Goal: Transaction & Acquisition: Subscribe to service/newsletter

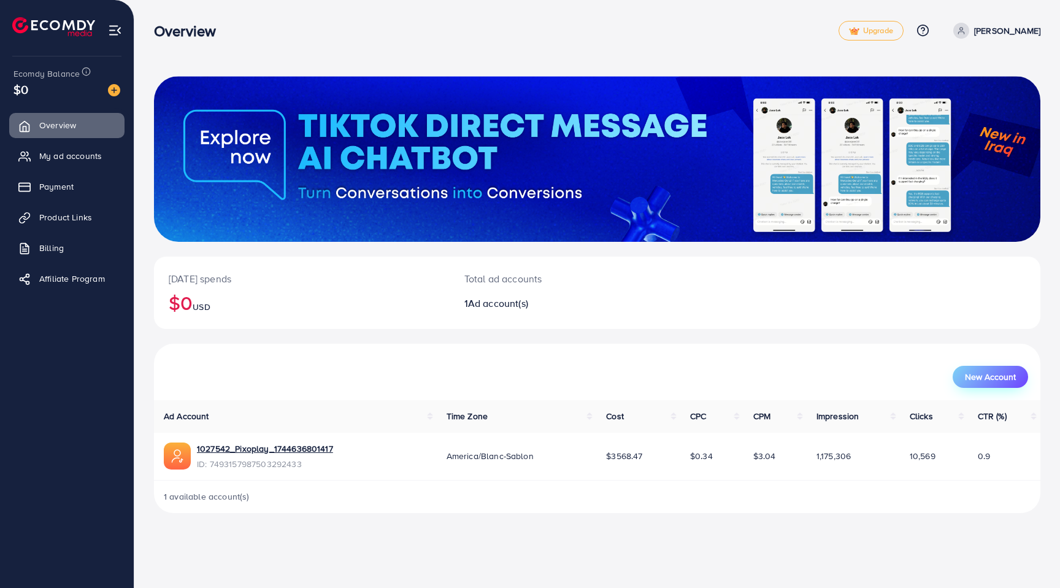
click at [960, 378] on button "New Account" at bounding box center [989, 377] width 75 height 22
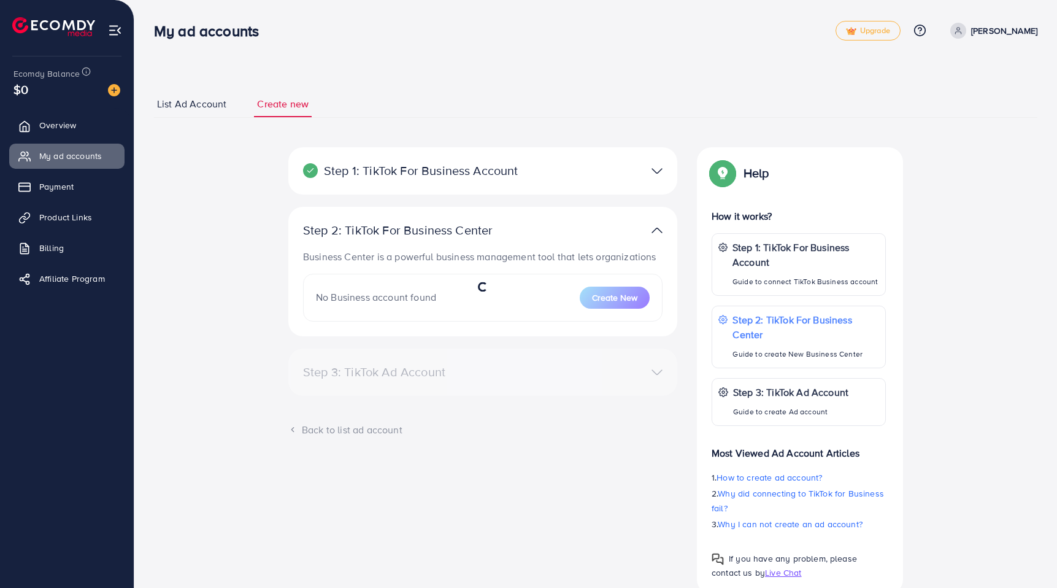
select select
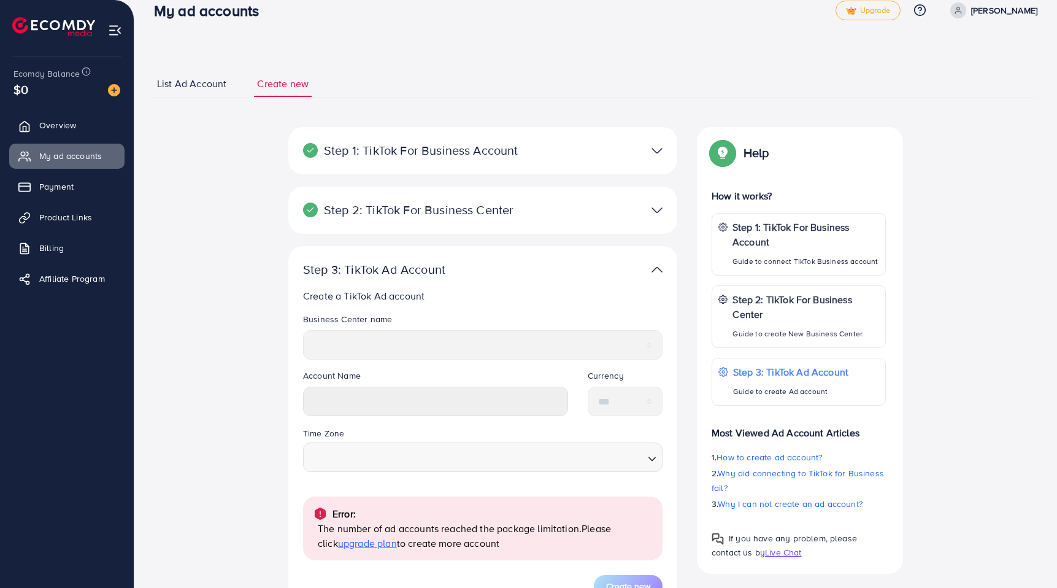
scroll to position [91, 0]
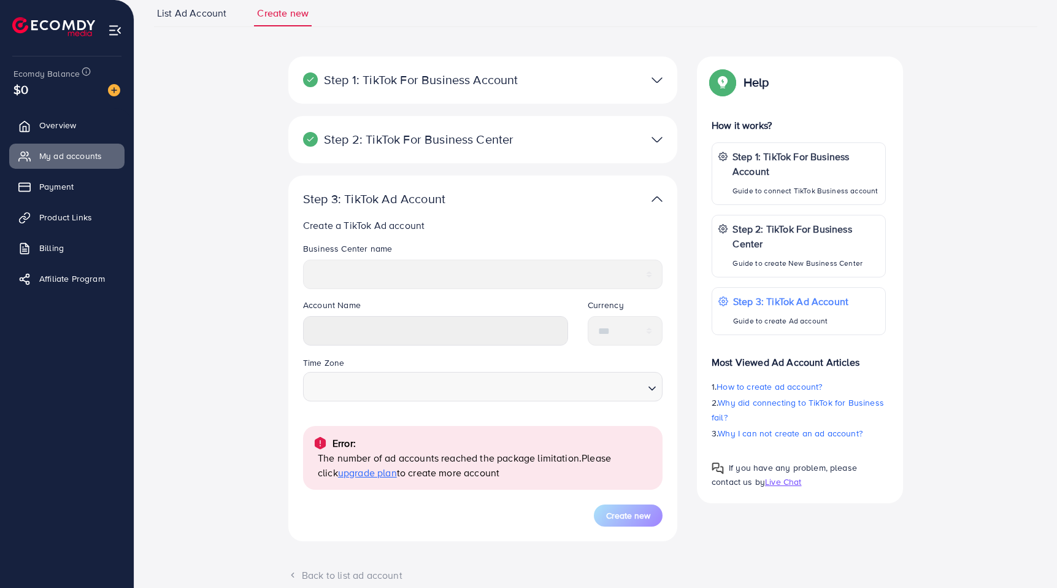
click at [366, 475] on span "upgrade plan" at bounding box center [367, 472] width 59 height 13
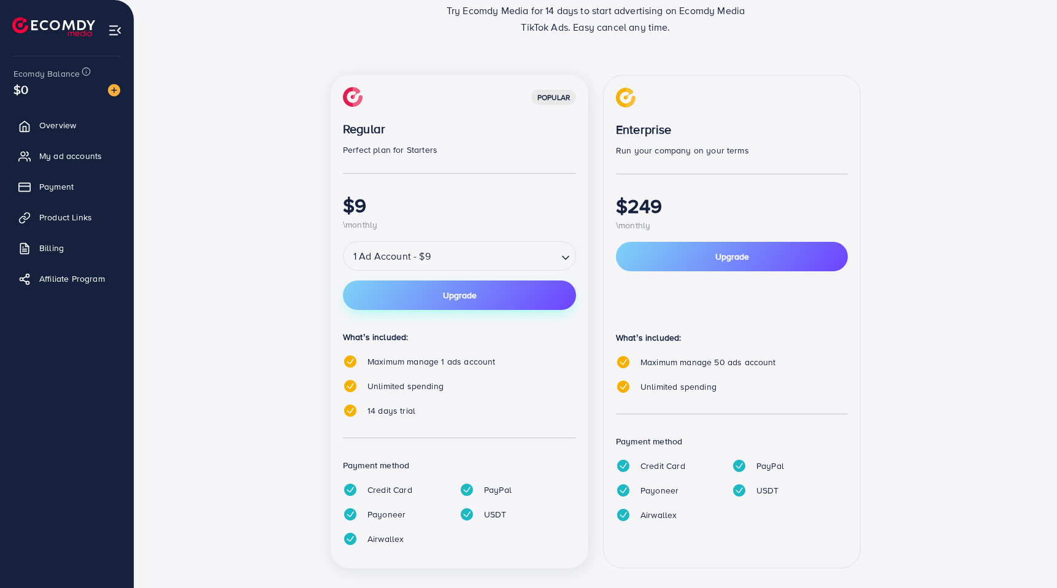
scroll to position [121, 0]
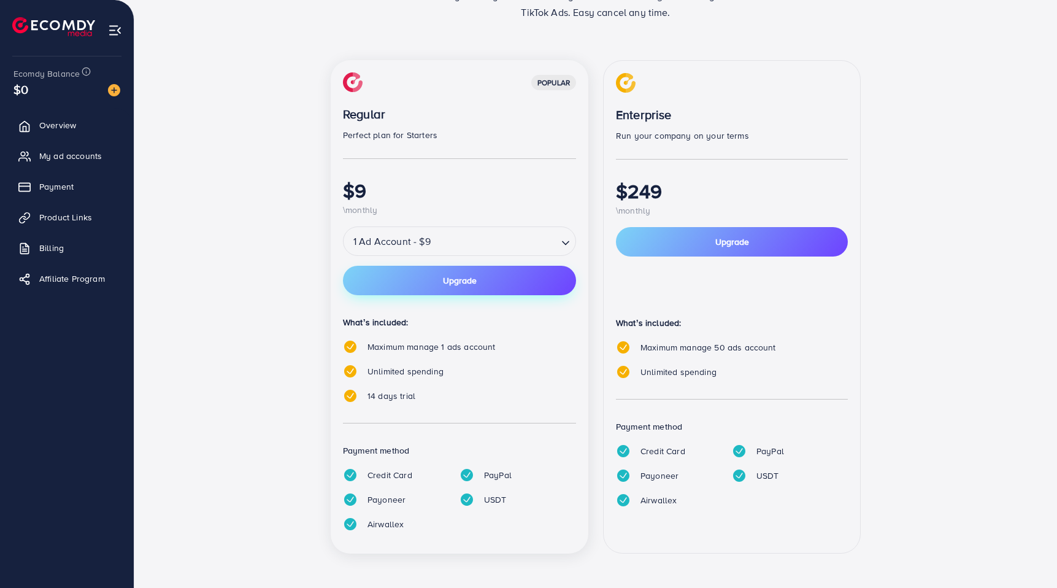
click at [446, 292] on button "Upgrade" at bounding box center [459, 280] width 233 height 29
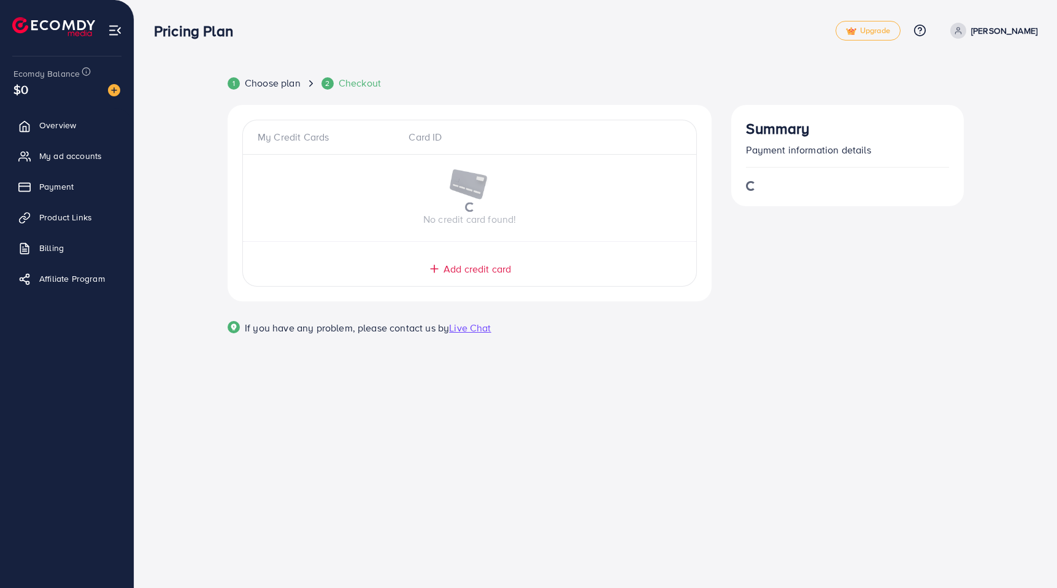
scroll to position [0, 0]
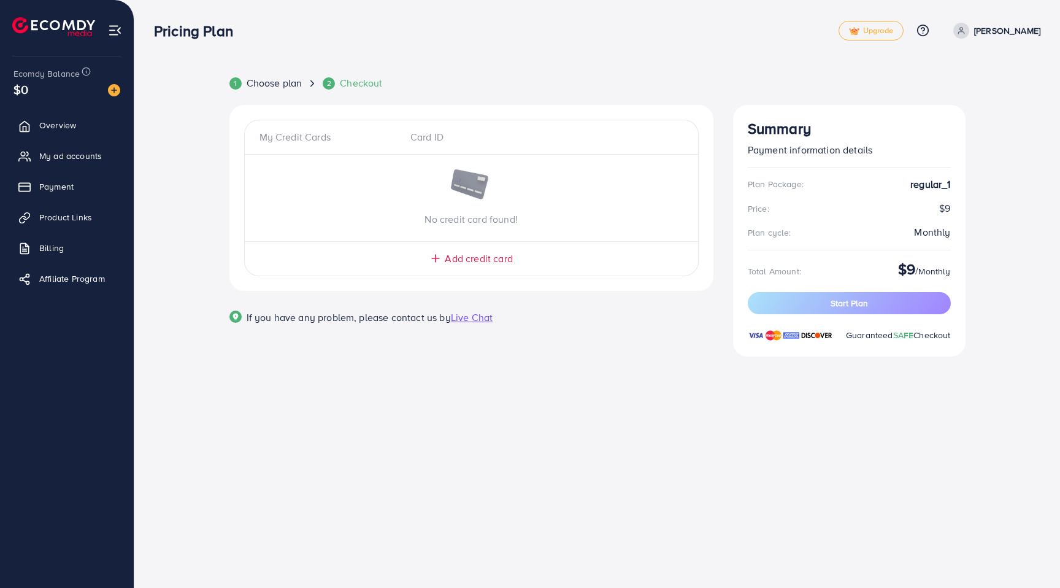
click at [489, 251] on span "Add credit card" at bounding box center [478, 258] width 67 height 14
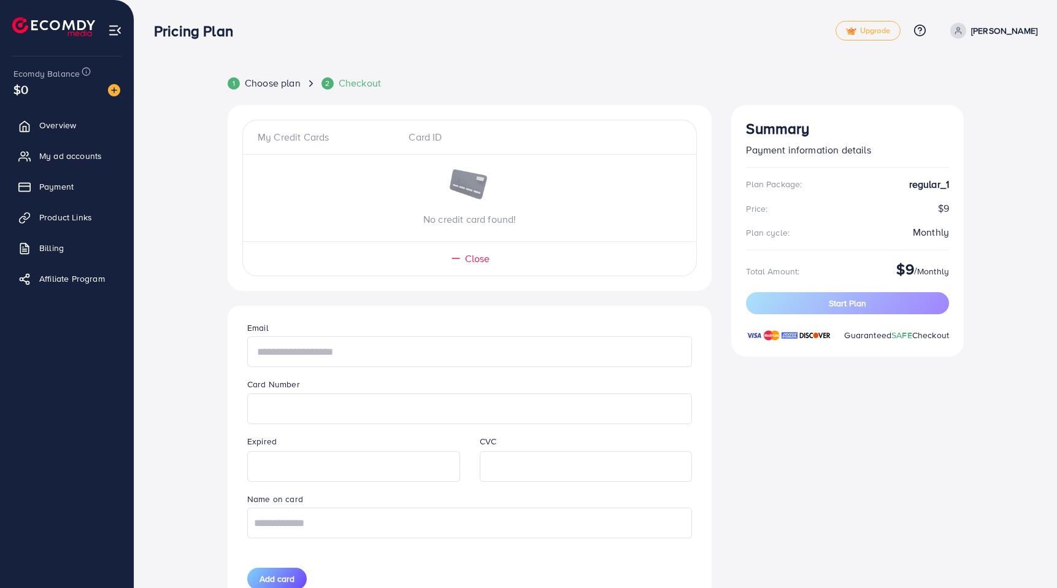
click at [334, 353] on input "text" at bounding box center [469, 351] width 445 height 31
click at [328, 359] on input "text" at bounding box center [469, 351] width 445 height 31
type input "**********"
click at [286, 517] on input "text" at bounding box center [469, 522] width 445 height 31
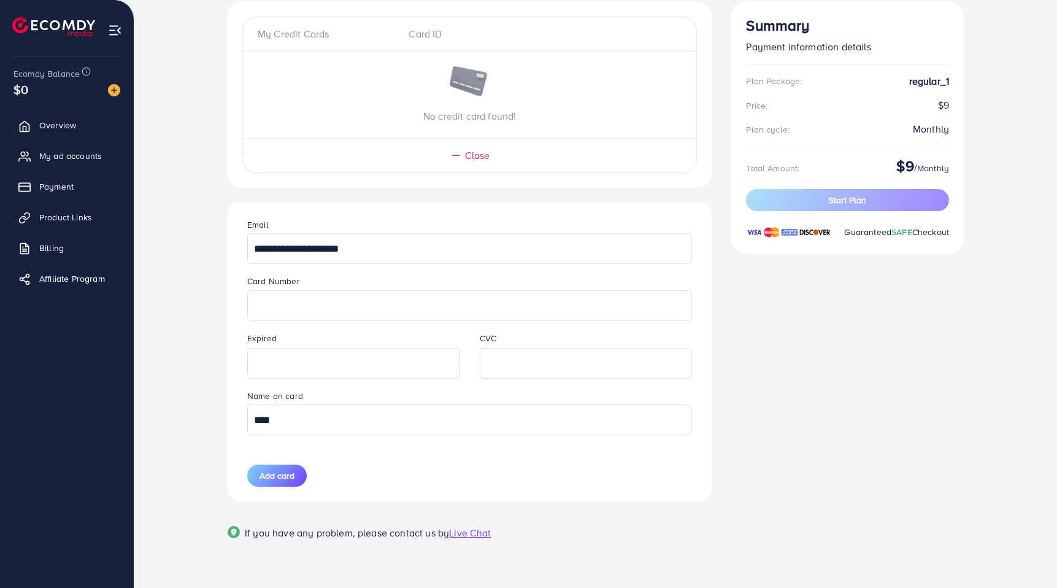
scroll to position [105, 0]
type input "****"
drag, startPoint x: 273, startPoint y: 494, endPoint x: 289, endPoint y: 464, distance: 33.5
click at [274, 493] on div "**********" at bounding box center [469, 350] width 464 height 299
click at [289, 464] on button "Add card" at bounding box center [276, 474] width 59 height 22
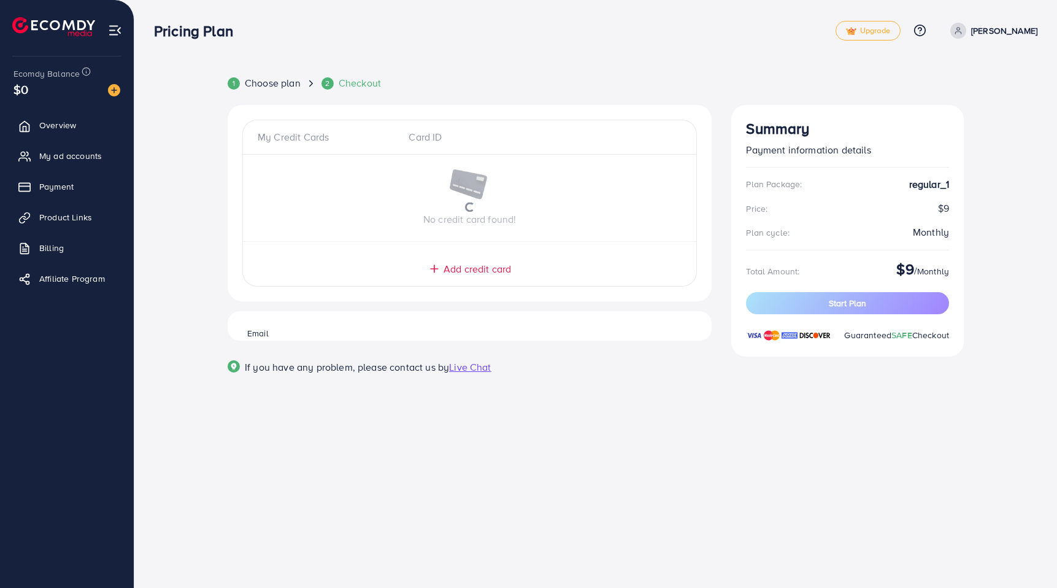
scroll to position [0, 0]
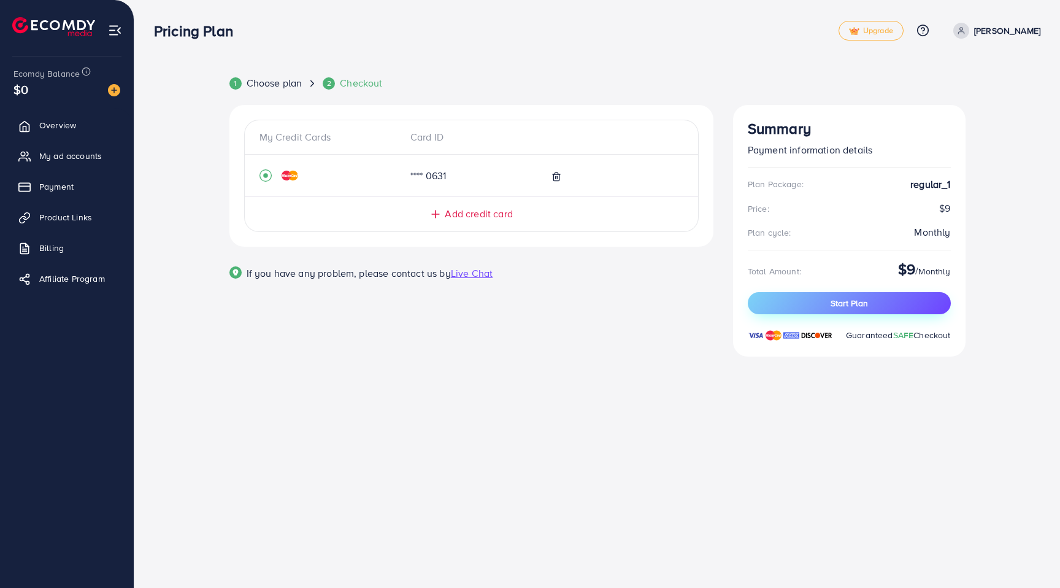
click at [788, 294] on button "Start Plan" at bounding box center [849, 303] width 203 height 22
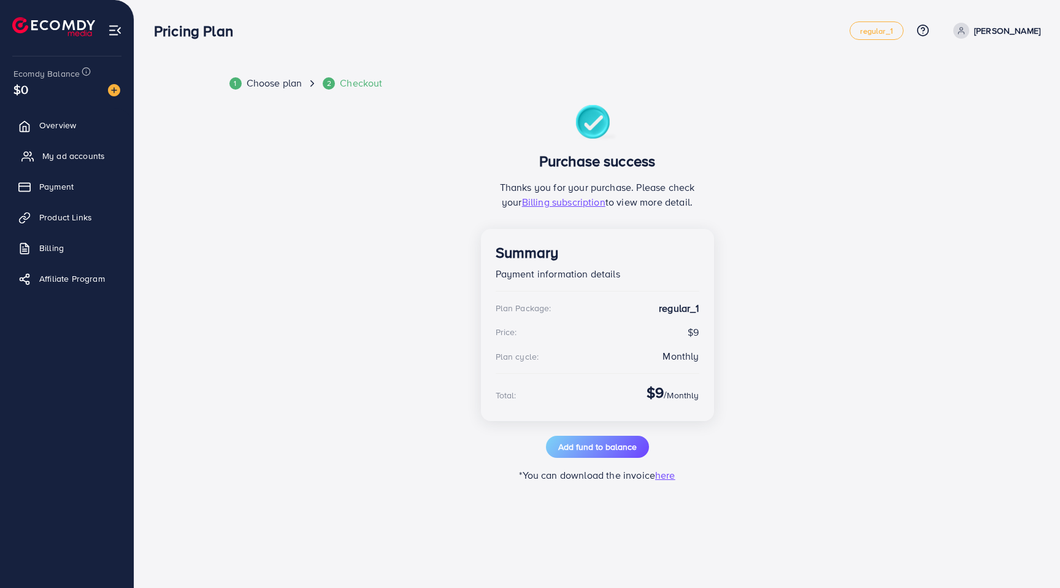
click at [31, 151] on icon at bounding box center [27, 156] width 12 height 12
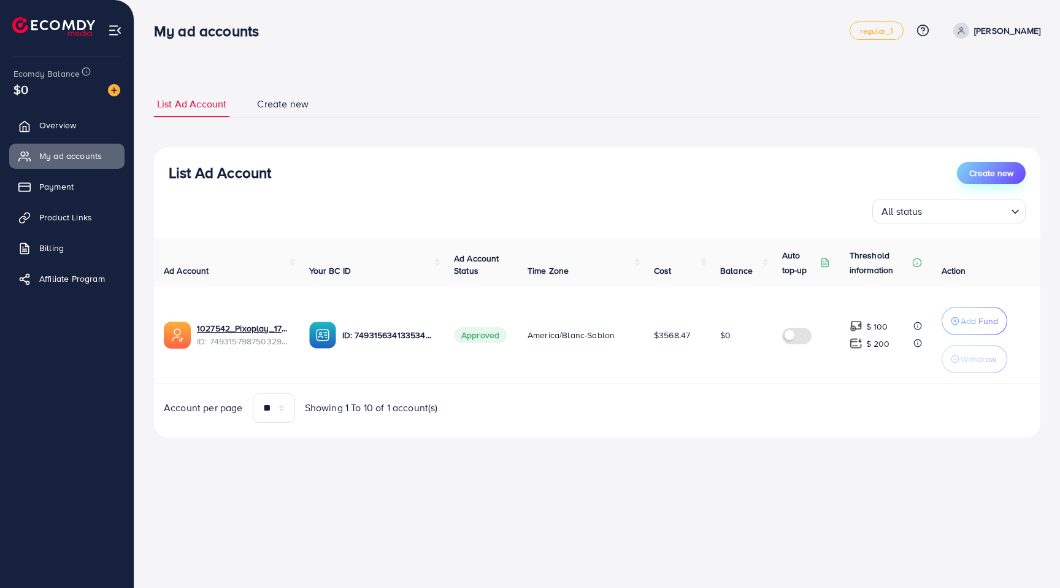
click at [976, 170] on span "Create new" at bounding box center [991, 173] width 44 height 12
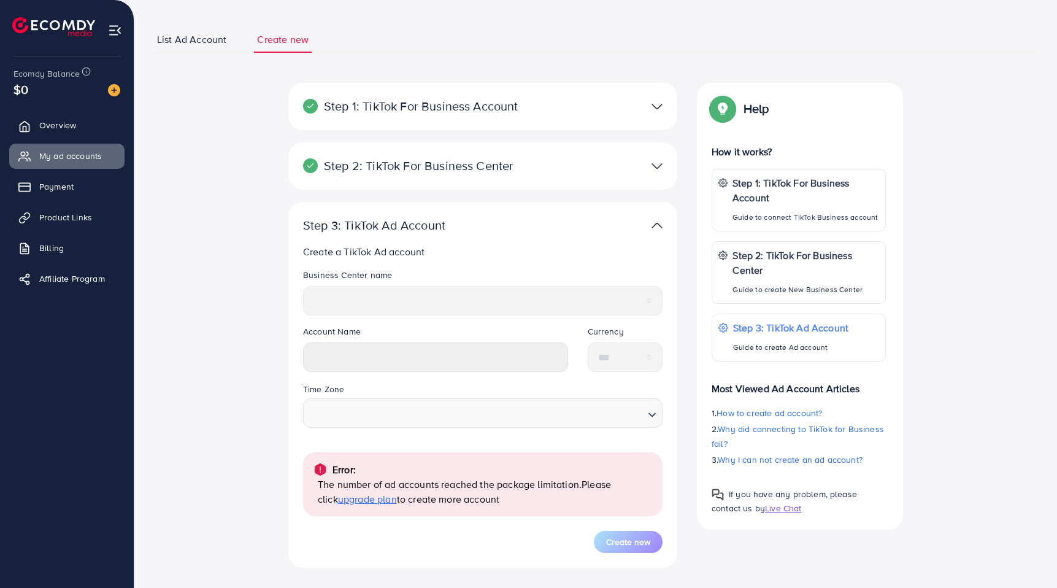
scroll to position [83, 0]
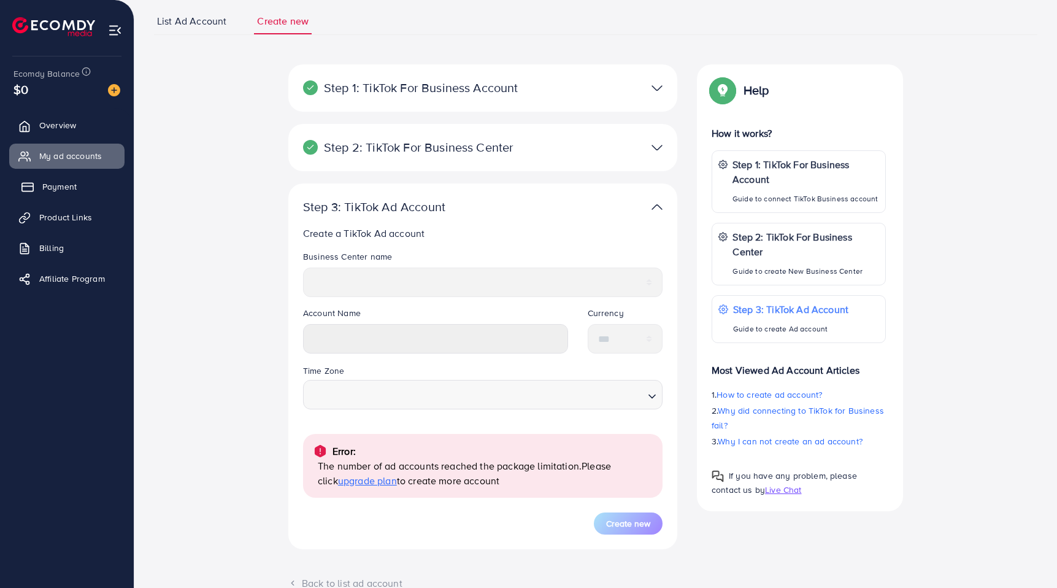
click at [62, 184] on span "Payment" at bounding box center [59, 186] width 34 height 12
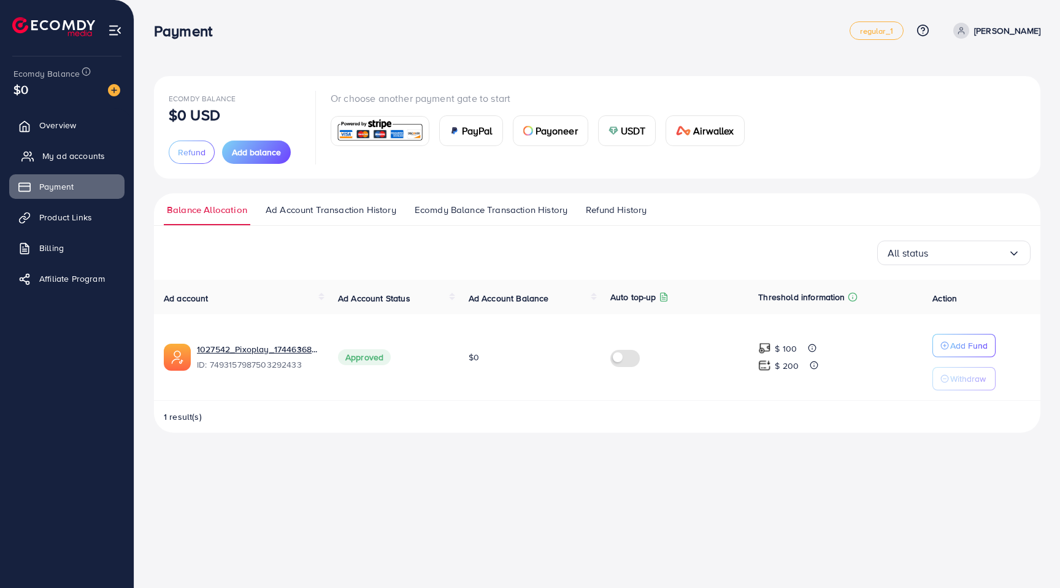
click at [81, 153] on span "My ad accounts" at bounding box center [73, 156] width 63 height 12
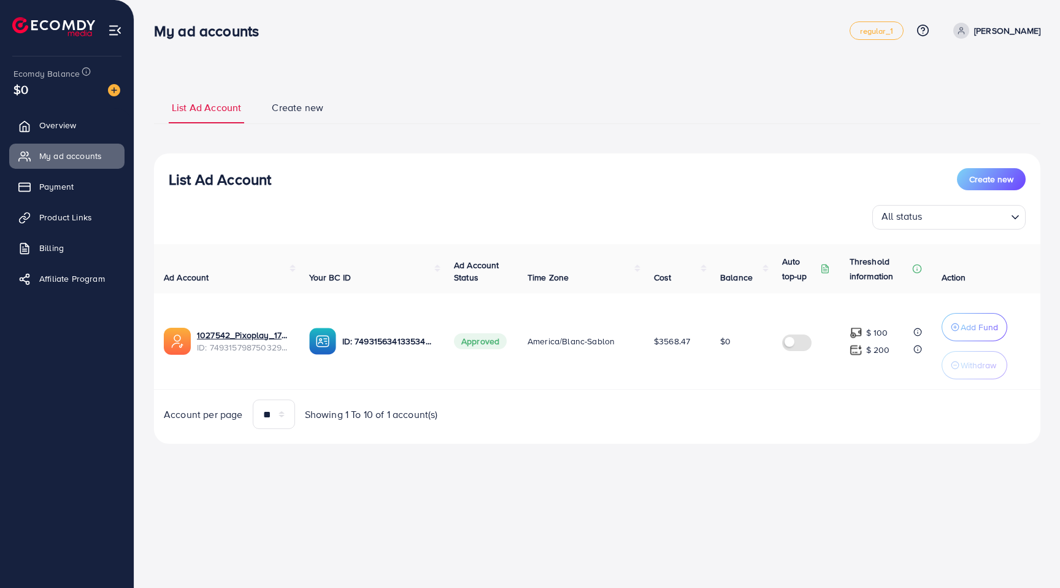
click at [294, 118] on link "Create new" at bounding box center [298, 112] width 58 height 23
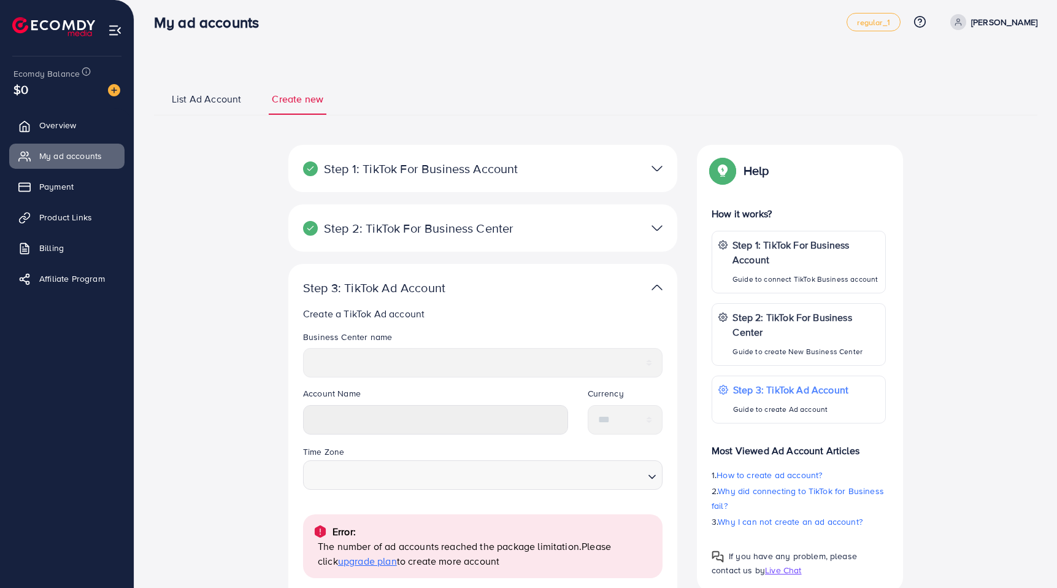
scroll to position [21, 0]
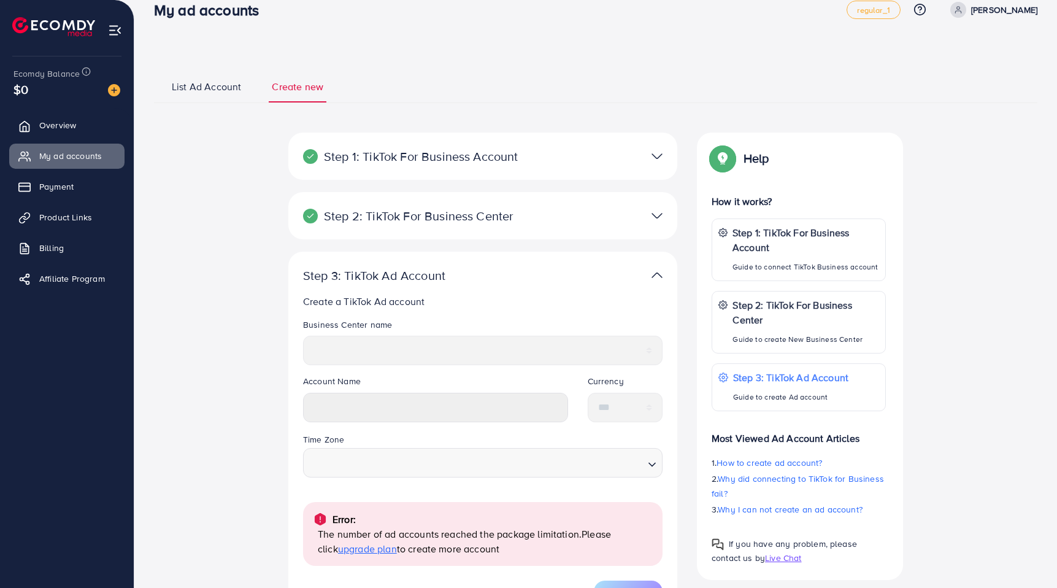
click at [363, 554] on span "upgrade plan" at bounding box center [367, 548] width 59 height 13
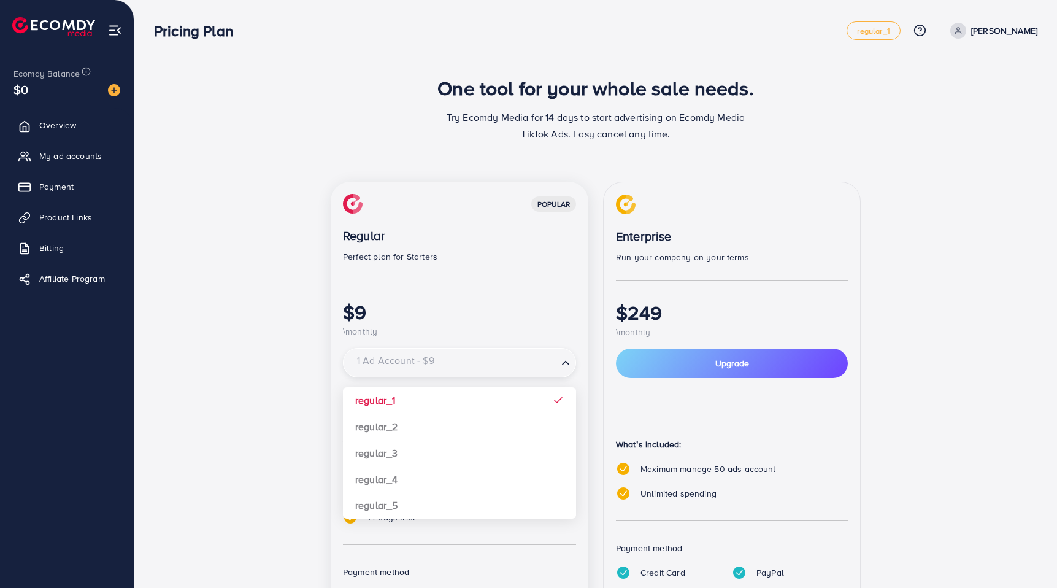
click at [461, 377] on div "1 Ad Account - $9 Loading..." at bounding box center [459, 362] width 233 height 29
click at [452, 421] on div "popular Regular Perfect plan for Starters $9 \monthly 1 Ad Account - $9 Loading…" at bounding box center [460, 428] width 258 height 493
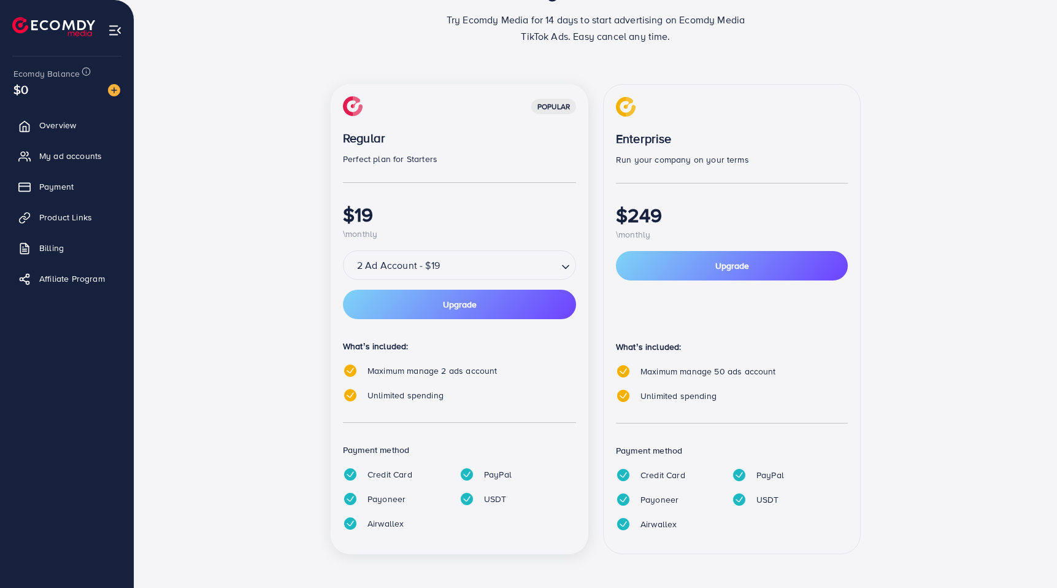
scroll to position [98, 0]
click at [417, 307] on button "Upgrade" at bounding box center [459, 303] width 233 height 29
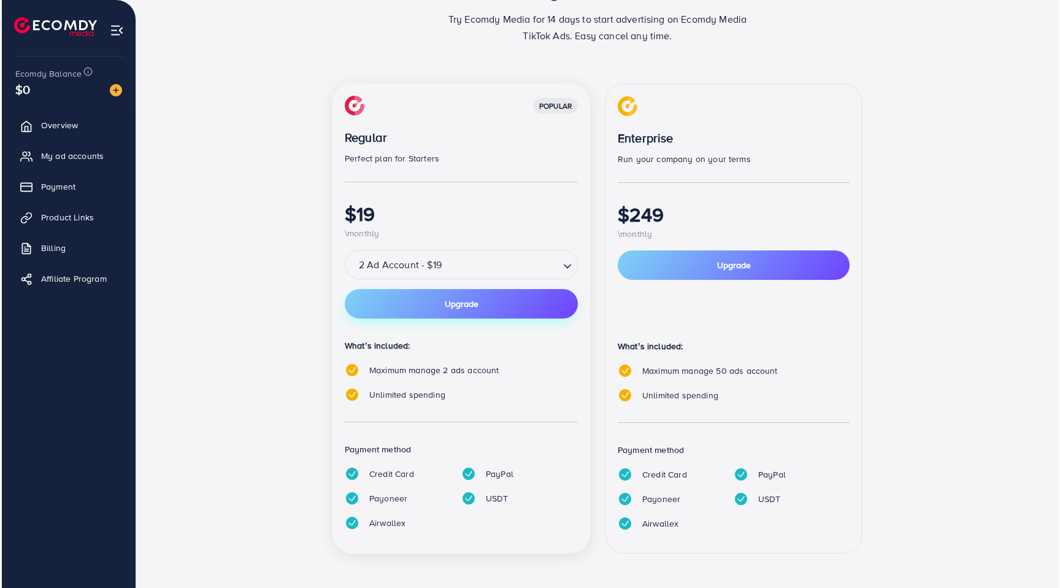
scroll to position [0, 0]
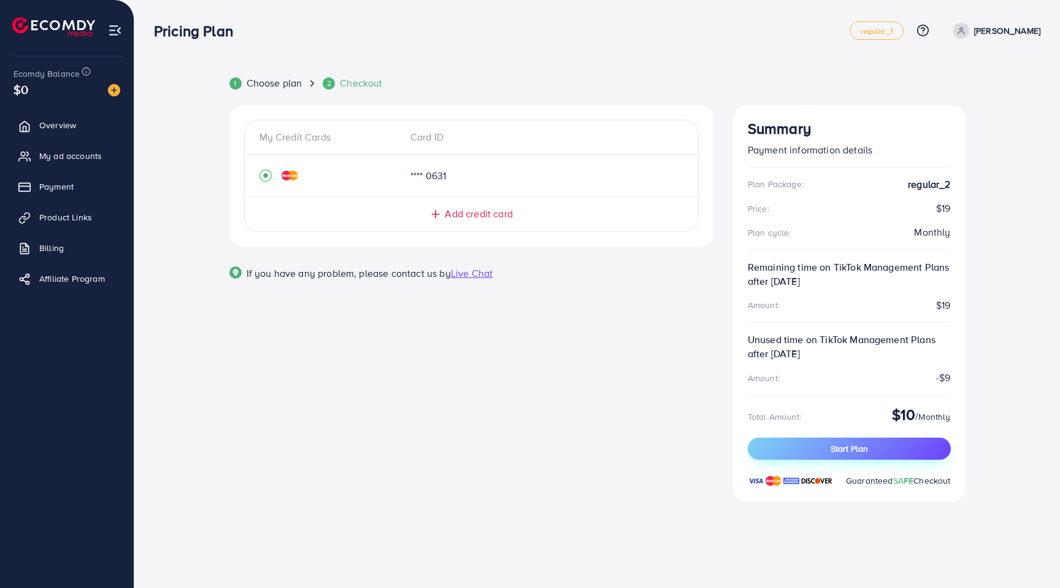
click at [856, 448] on span "Start Plan" at bounding box center [848, 448] width 37 height 12
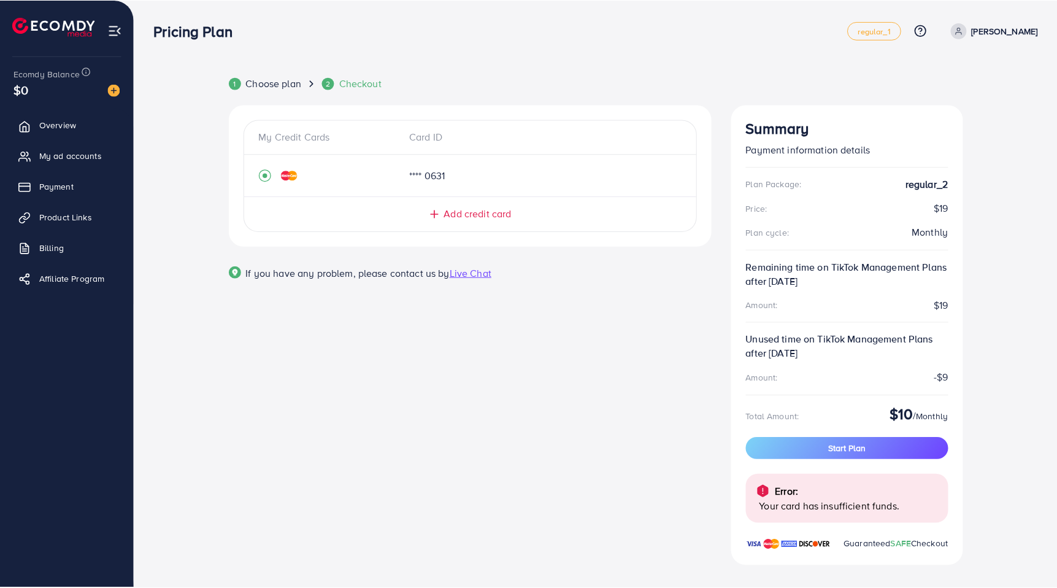
scroll to position [12, 0]
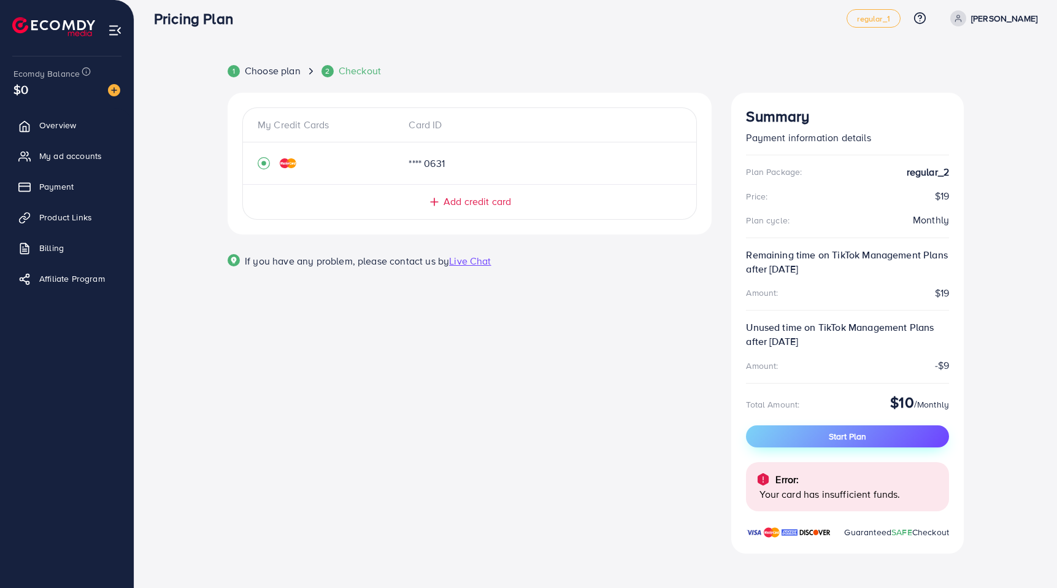
click at [835, 439] on span "Start Plan" at bounding box center [847, 436] width 37 height 12
click at [422, 204] on div "Add credit card" at bounding box center [469, 201] width 404 height 14
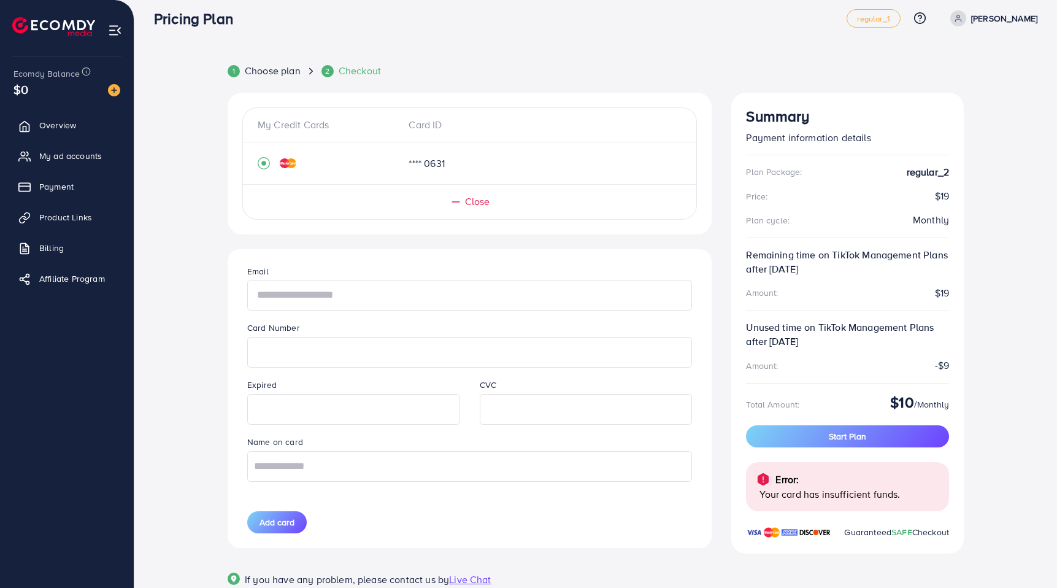
click at [302, 306] on input "text" at bounding box center [469, 295] width 445 height 31
type input "**********"
type input "****"
click at [284, 515] on button "Add card" at bounding box center [276, 522] width 59 height 22
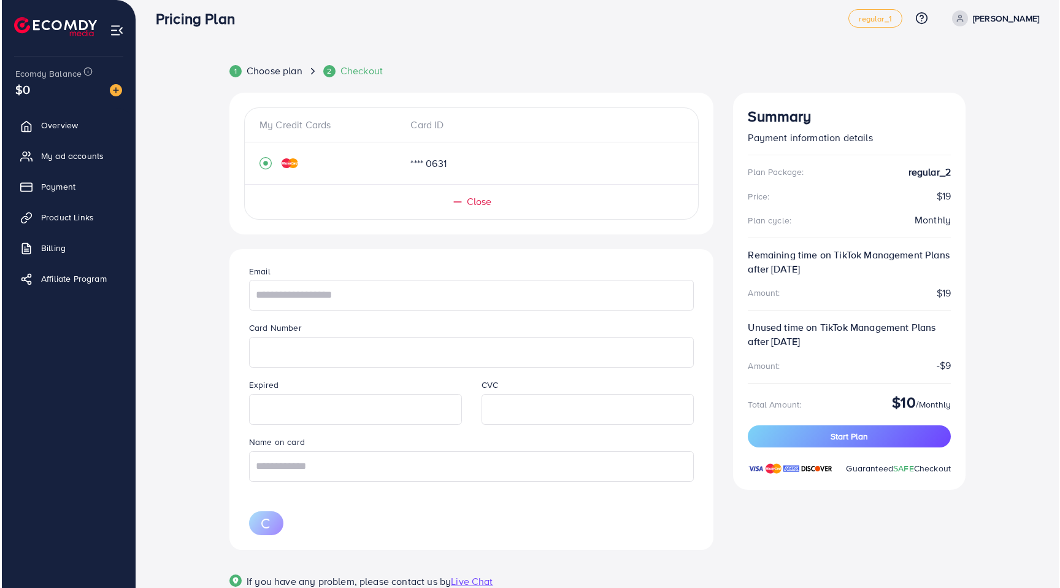
scroll to position [0, 0]
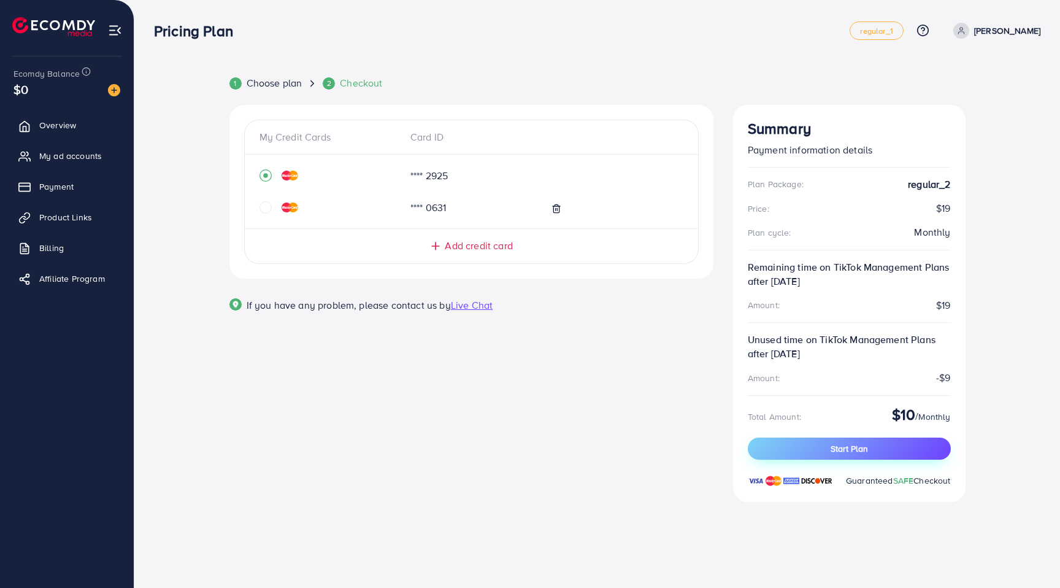
click at [815, 439] on button "Start Plan" at bounding box center [849, 448] width 203 height 22
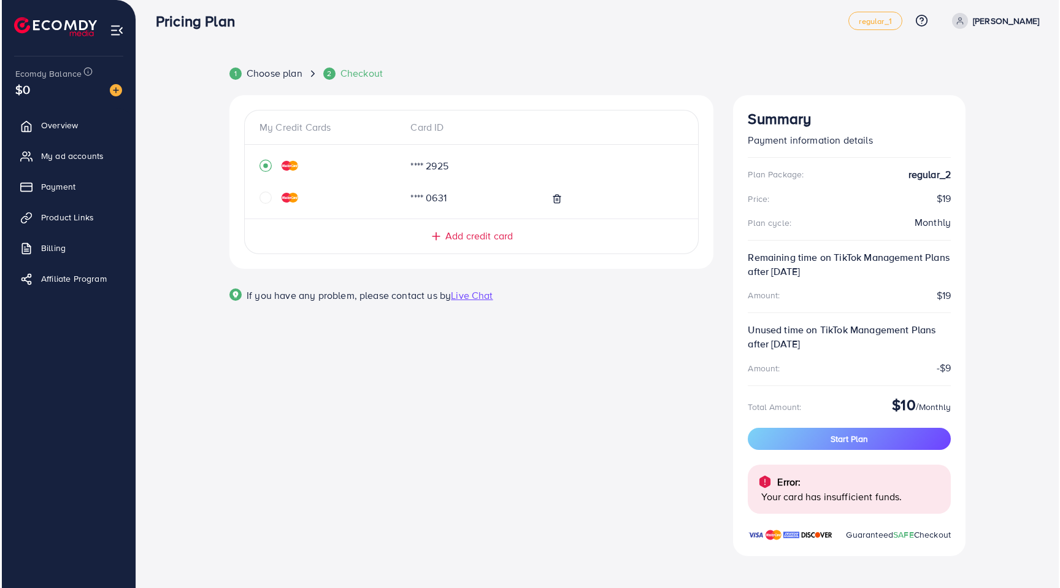
scroll to position [12, 0]
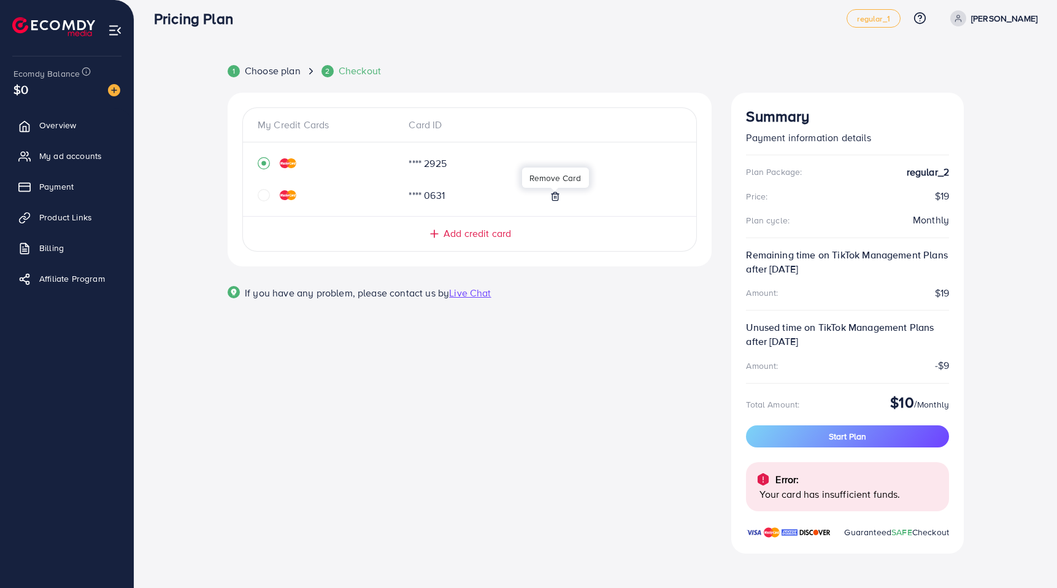
click at [555, 200] on icon at bounding box center [555, 196] width 10 height 10
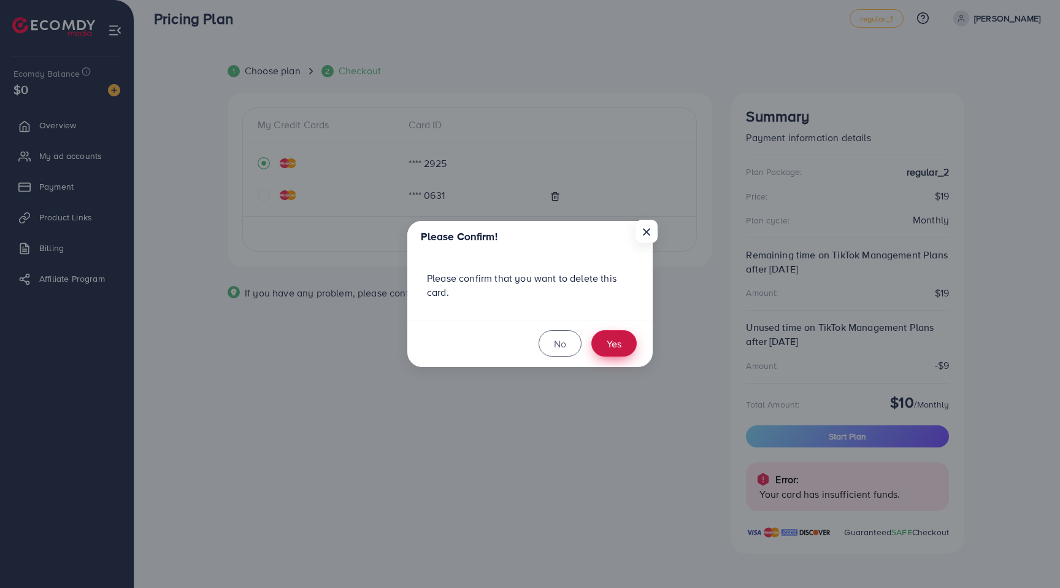
click at [618, 343] on button "Yes" at bounding box center [613, 343] width 45 height 26
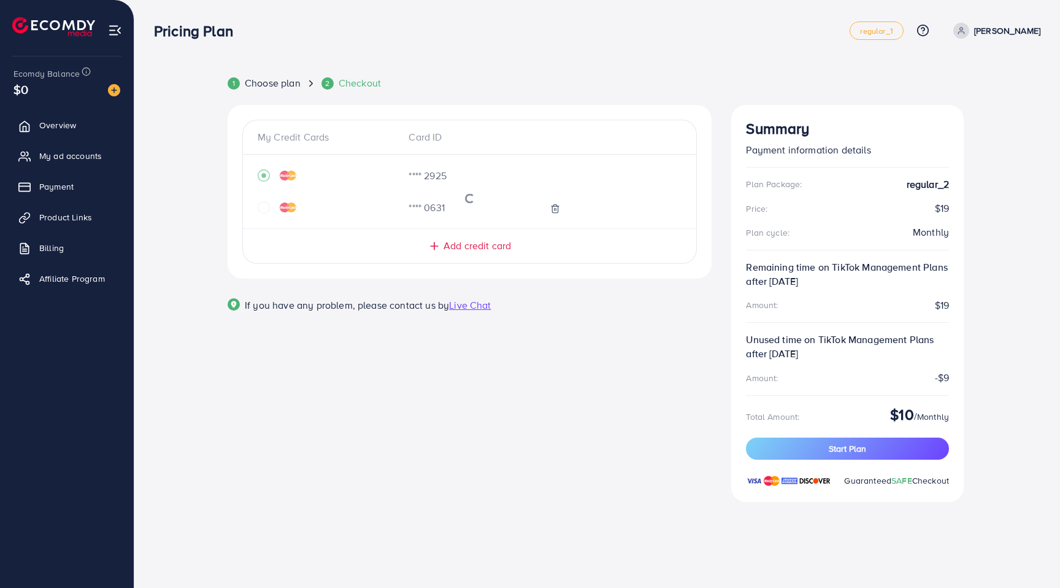
scroll to position [0, 0]
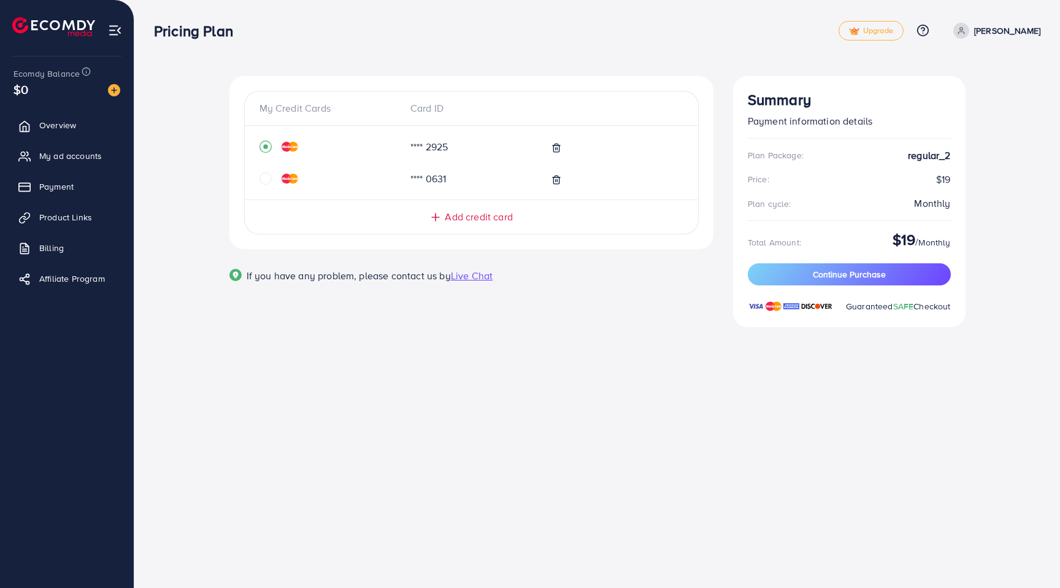
click at [269, 177] on icon "circle" at bounding box center [265, 178] width 12 height 12
click at [813, 278] on span "Continue Purchase" at bounding box center [849, 274] width 73 height 12
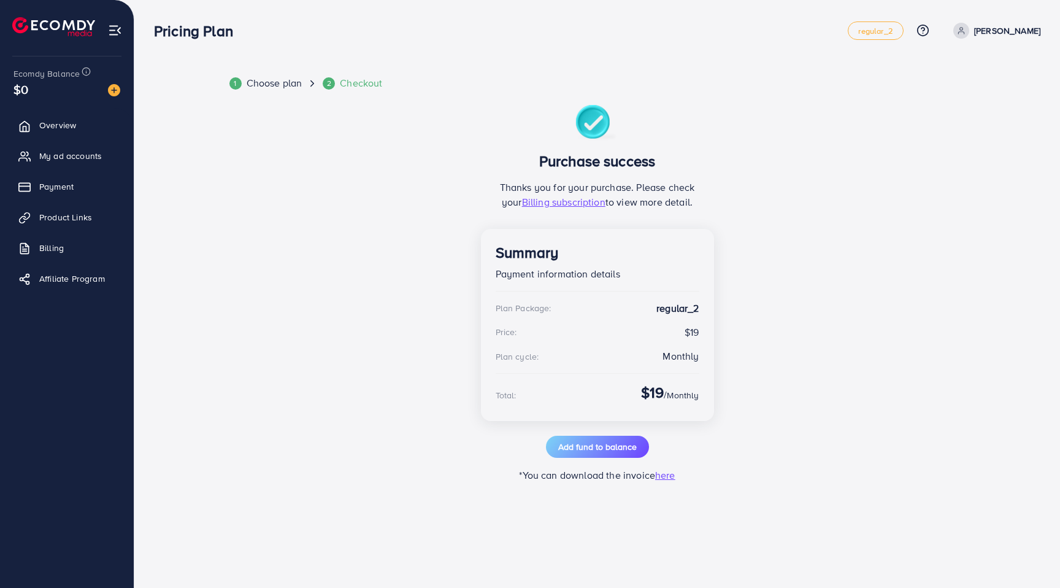
drag, startPoint x: 285, startPoint y: 324, endPoint x: 280, endPoint y: 327, distance: 6.3
click at [281, 329] on div "1 Choose plan 2 Checkout Purchase success Thanks you for your purchase. Please …" at bounding box center [597, 279] width 736 height 406
click at [53, 155] on span "My ad accounts" at bounding box center [73, 156] width 63 height 12
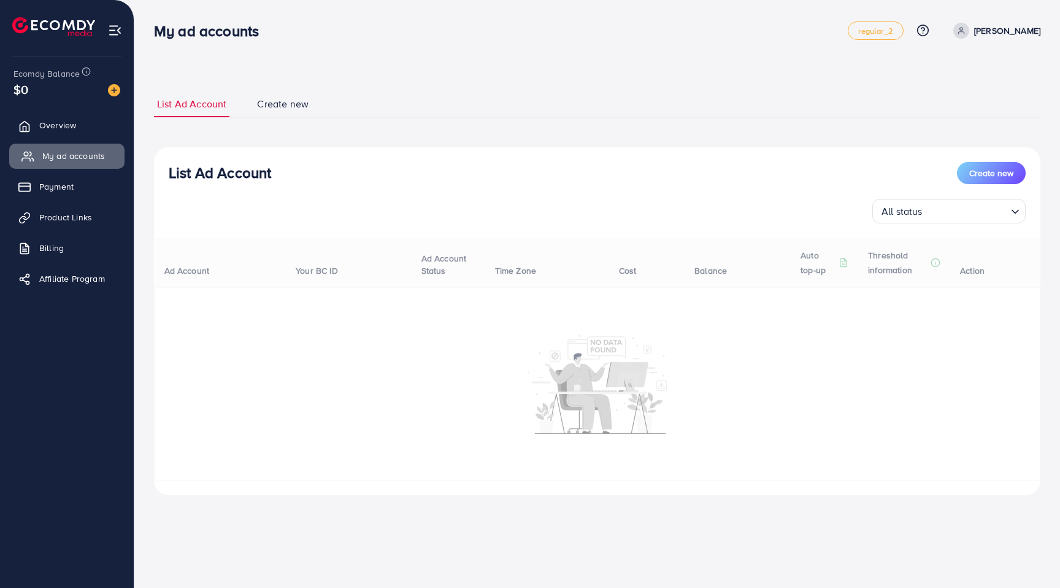
select select
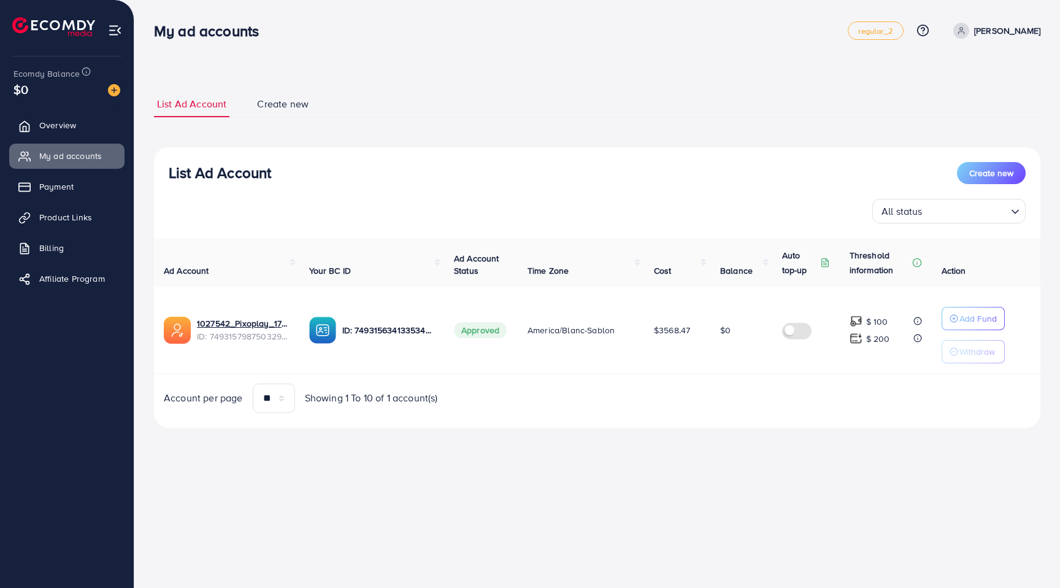
click at [285, 115] on link "Create new" at bounding box center [283, 104] width 58 height 26
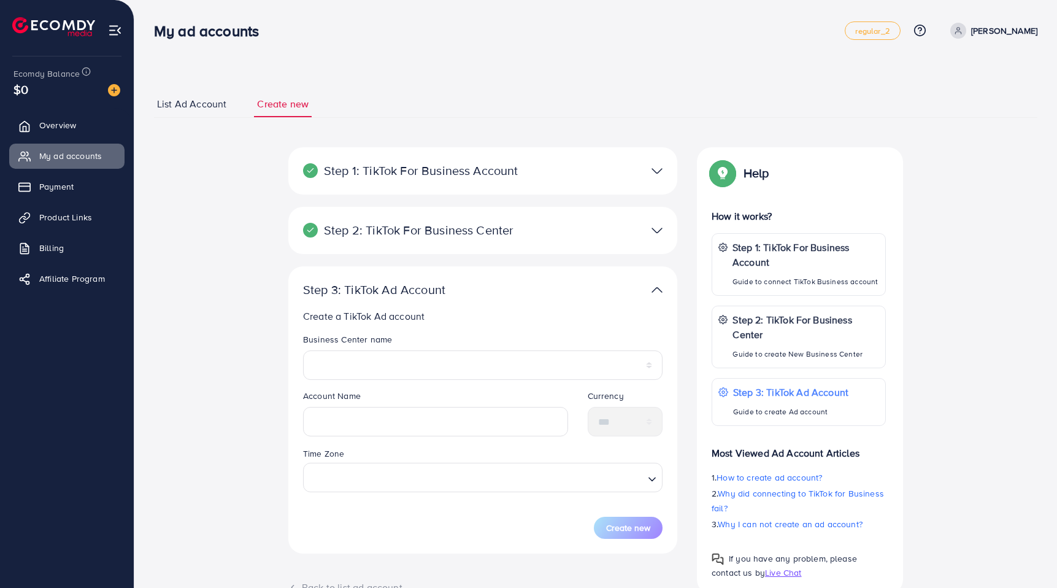
click at [511, 212] on div "Step 2: TikTok For Business Center Business Center is a powerful business manag…" at bounding box center [482, 230] width 389 height 47
click at [518, 194] on div "Step 1: TikTok For Business Account Connect to TikTok for Business to access al…" at bounding box center [482, 176] width 389 height 59
click at [521, 184] on div "Step 1: TikTok For Business Account Connect to TikTok for Business to access al…" at bounding box center [482, 170] width 389 height 47
click at [654, 177] on img at bounding box center [656, 171] width 11 height 18
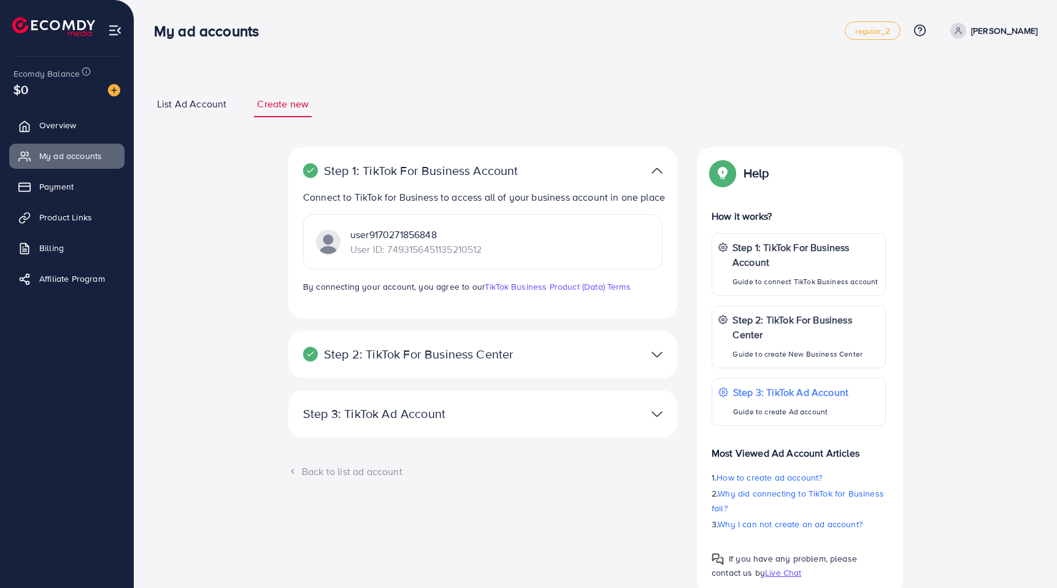
click at [454, 250] on p "User ID: 7493156451135210512" at bounding box center [415, 249] width 131 height 15
click at [475, 348] on p "Step 2: TikTok For Business Center" at bounding box center [419, 354] width 233 height 15
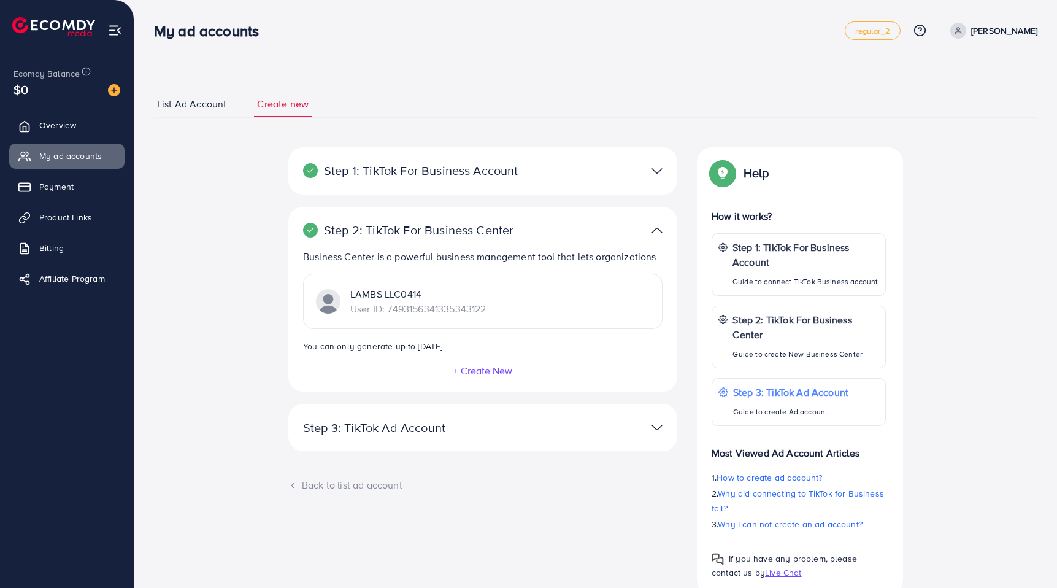
click at [472, 188] on div "Step 1: TikTok For Business Account Connect to TikTok for Business to access al…" at bounding box center [482, 170] width 389 height 47
click at [513, 170] on p "Step 1: TikTok For Business Account" at bounding box center [419, 170] width 233 height 15
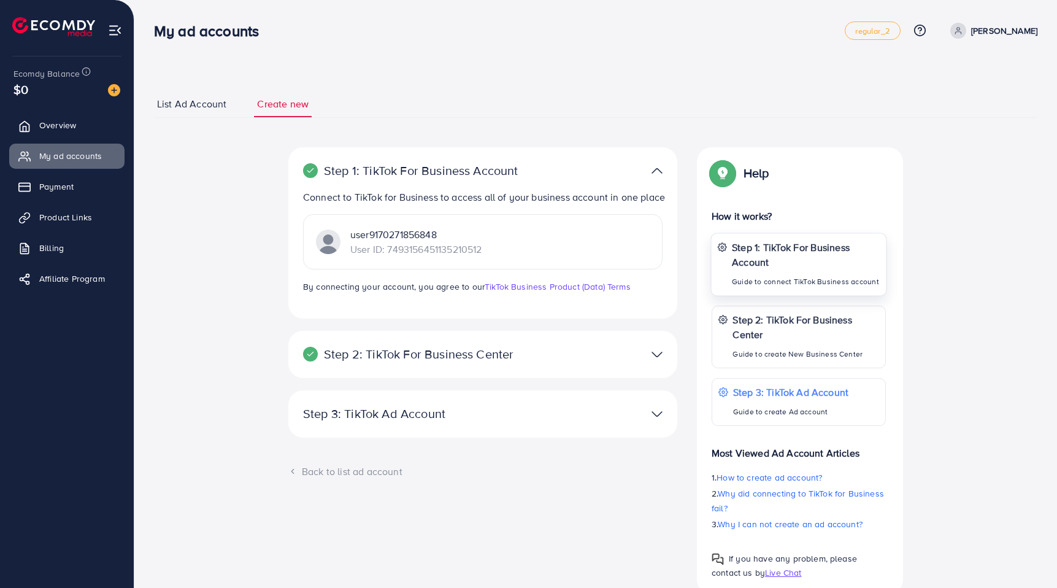
click at [821, 282] on p "Guide to connect TikTok Business account" at bounding box center [806, 281] width 148 height 15
click at [649, 353] on div at bounding box center [609, 354] width 126 height 18
click at [650, 353] on div at bounding box center [609, 354] width 126 height 18
click at [656, 413] on img at bounding box center [656, 414] width 11 height 18
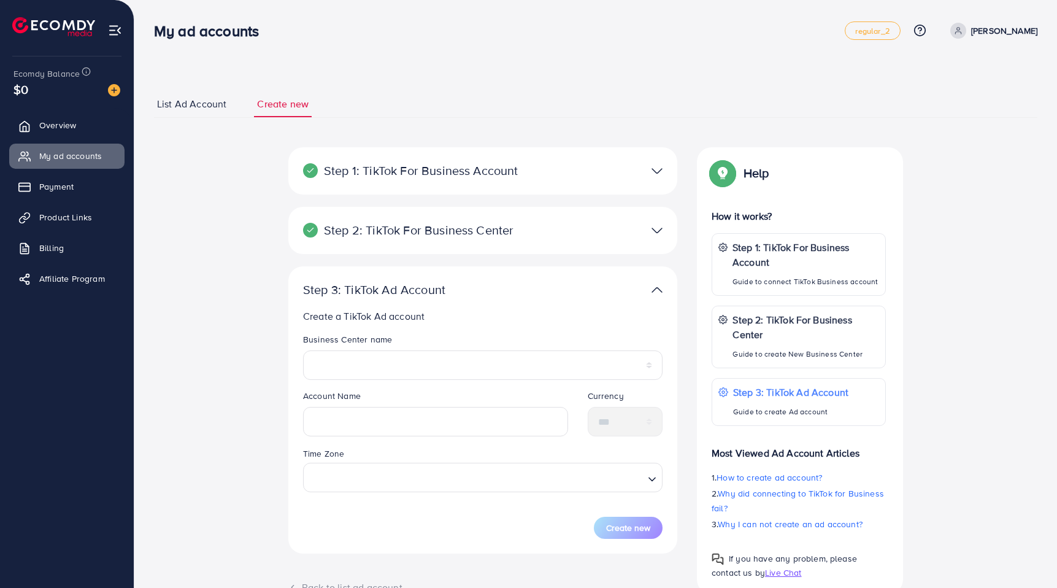
click at [656, 228] on img at bounding box center [656, 230] width 11 height 18
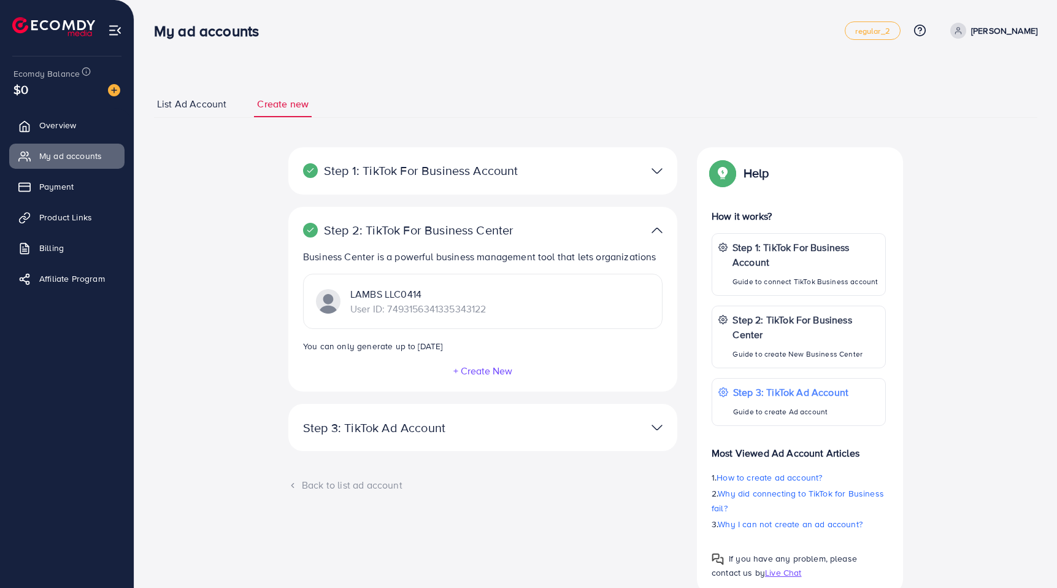
click at [654, 167] on img at bounding box center [656, 171] width 11 height 18
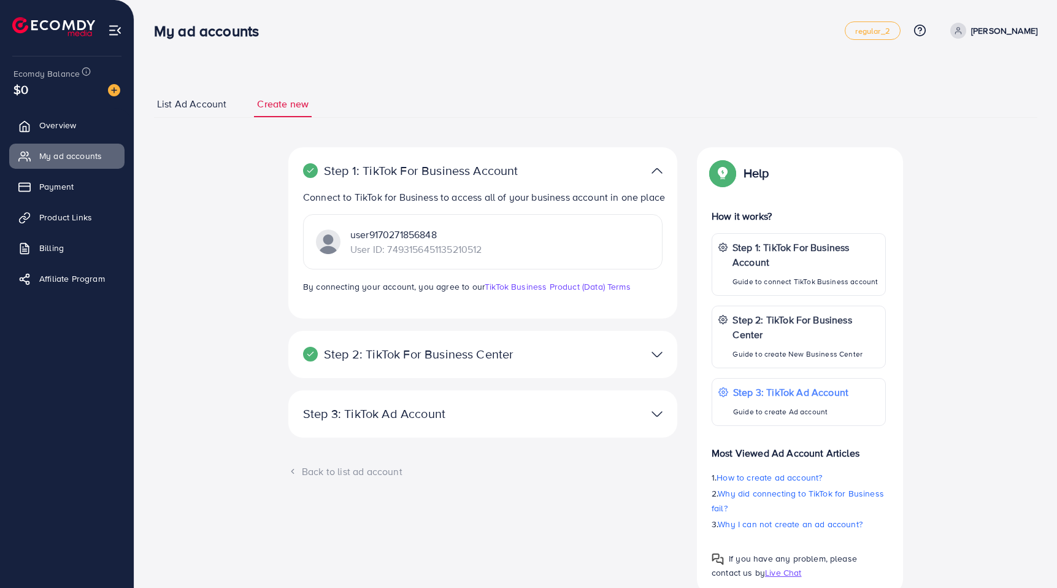
drag, startPoint x: 466, startPoint y: 232, endPoint x: 333, endPoint y: 228, distance: 132.6
click at [333, 228] on div "user9170271856848 User ID: 7493156451135210512" at bounding box center [399, 241] width 166 height 29
click at [109, 33] on img at bounding box center [115, 30] width 14 height 14
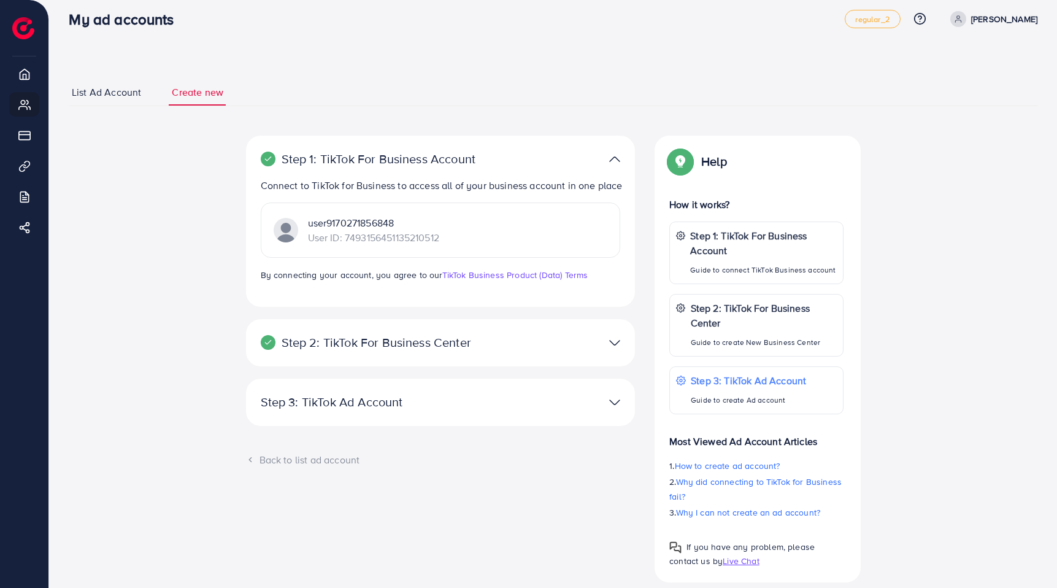
scroll to position [40, 0]
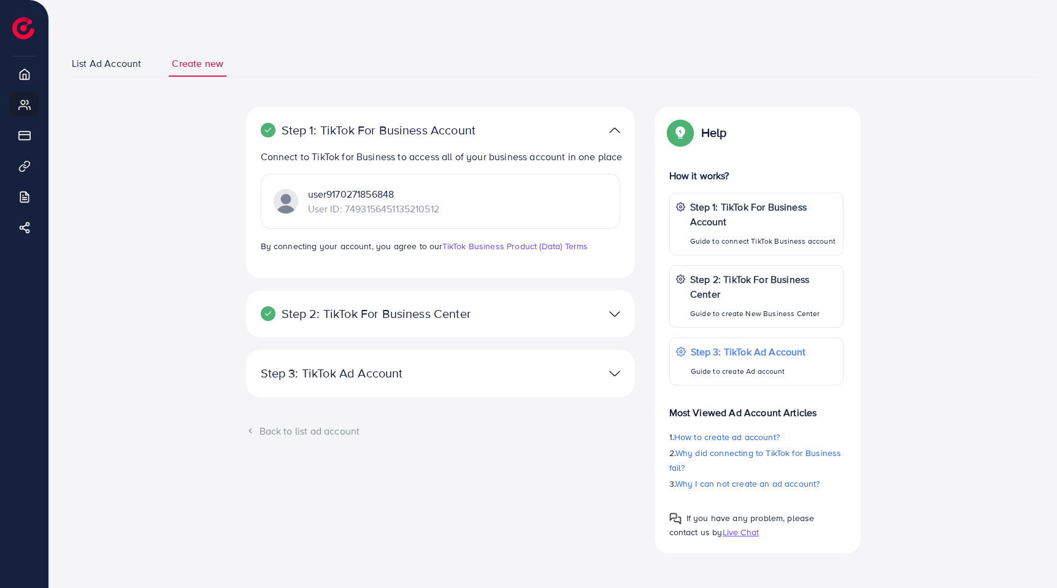
click at [452, 314] on p "Step 2: TikTok For Business Center" at bounding box center [377, 313] width 233 height 15
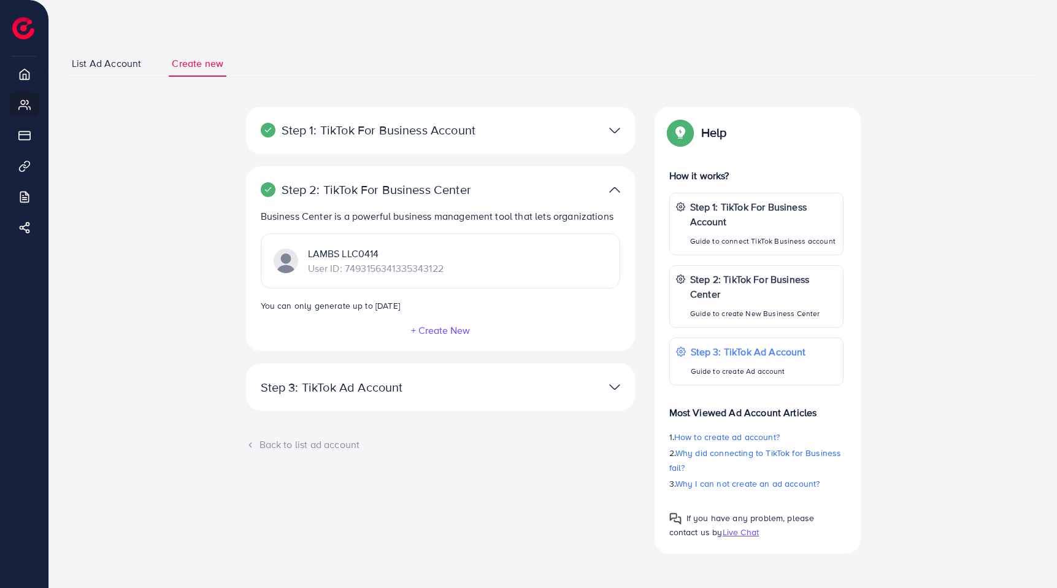
click at [409, 137] on p "Step 1: TikTok For Business Account" at bounding box center [377, 130] width 233 height 15
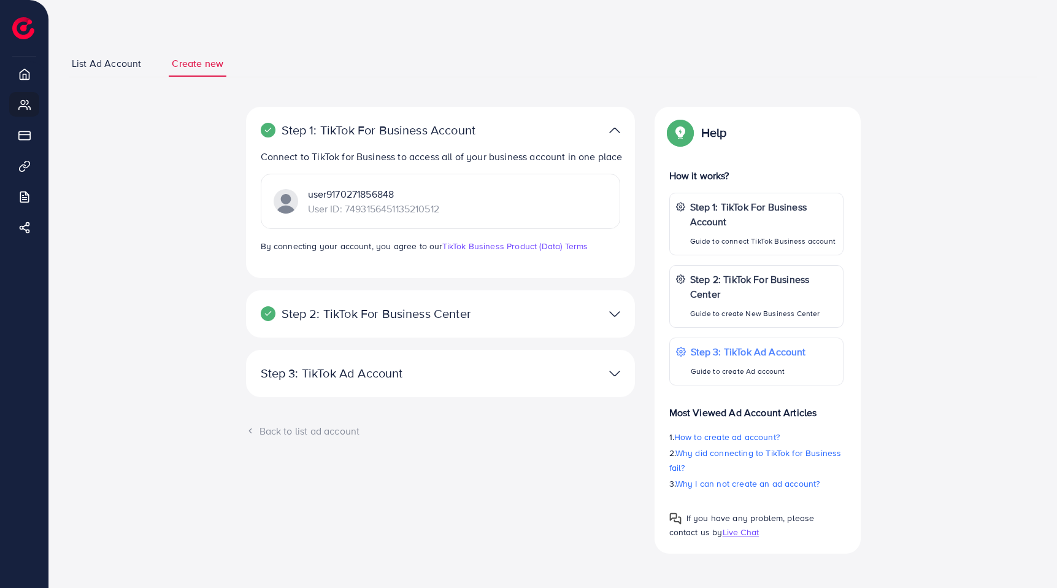
click at [402, 300] on div "Step 2: TikTok For Business Center Business Center is a powerful business manag…" at bounding box center [440, 313] width 389 height 47
click at [405, 309] on p "Step 2: TikTok For Business Center" at bounding box center [377, 313] width 233 height 15
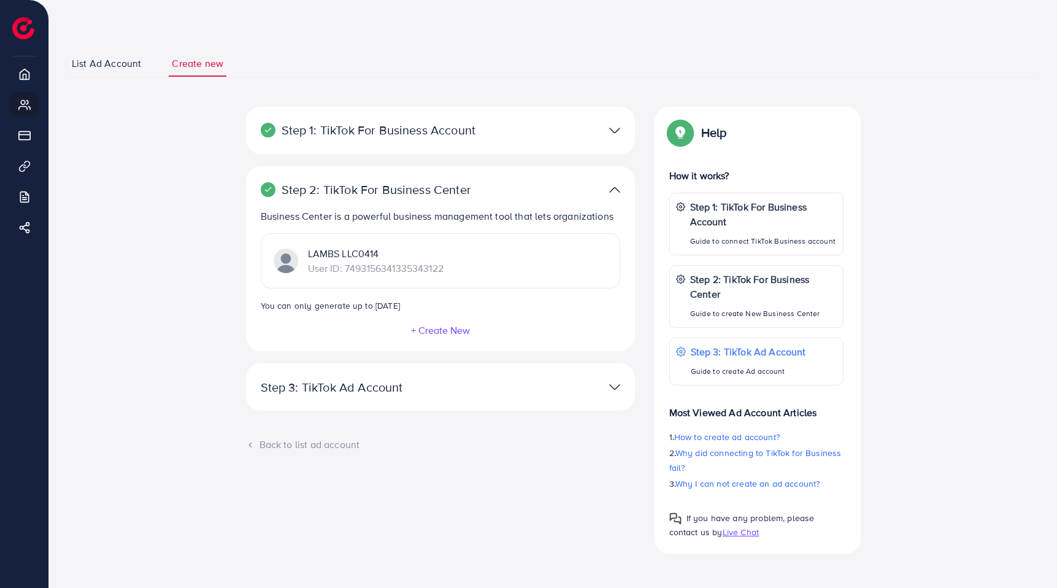
click at [429, 278] on div "LAMBS LLC0414 User ID: 7493156341335343122" at bounding box center [440, 260] width 359 height 55
click at [430, 265] on p "User ID: 7493156341335343122" at bounding box center [376, 268] width 136 height 15
click at [494, 126] on div "Step 1: TikTok For Business Account" at bounding box center [377, 130] width 253 height 15
click at [540, 127] on div at bounding box center [567, 130] width 126 height 18
click at [596, 131] on div at bounding box center [567, 130] width 126 height 18
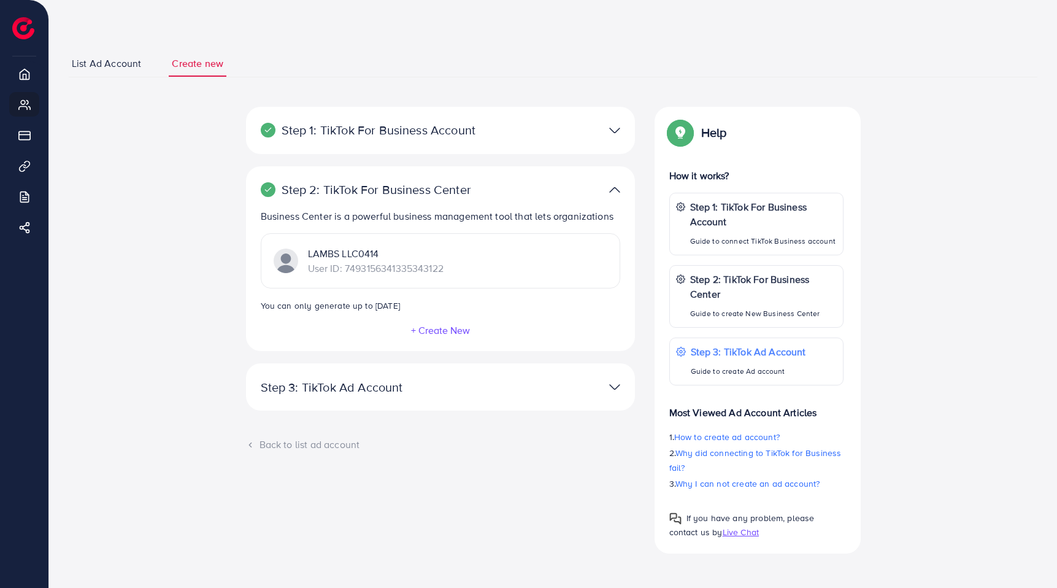
click at [607, 130] on div at bounding box center [567, 130] width 126 height 18
click at [411, 403] on div "**********" at bounding box center [440, 386] width 389 height 47
click at [414, 396] on div "**********" at bounding box center [440, 386] width 389 height 47
click at [628, 383] on div at bounding box center [567, 387] width 126 height 18
click at [589, 384] on div at bounding box center [567, 387] width 126 height 18
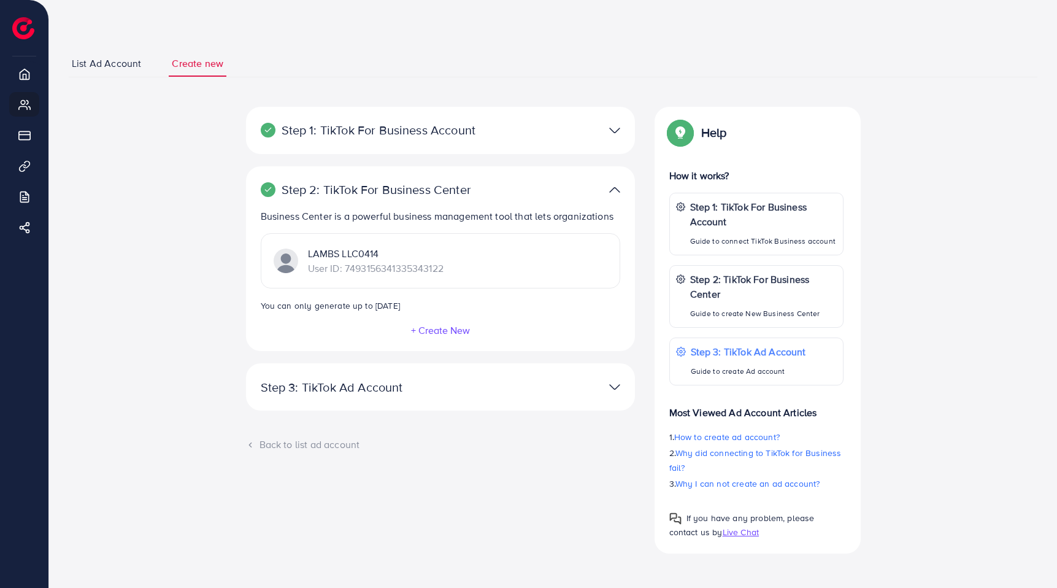
click at [627, 383] on div at bounding box center [567, 387] width 126 height 18
click at [601, 383] on div at bounding box center [567, 387] width 126 height 18
click at [439, 261] on p "User ID: 7493156341335343122" at bounding box center [376, 268] width 136 height 15
click at [346, 249] on p "LAMBS LLC0414" at bounding box center [376, 253] width 136 height 15
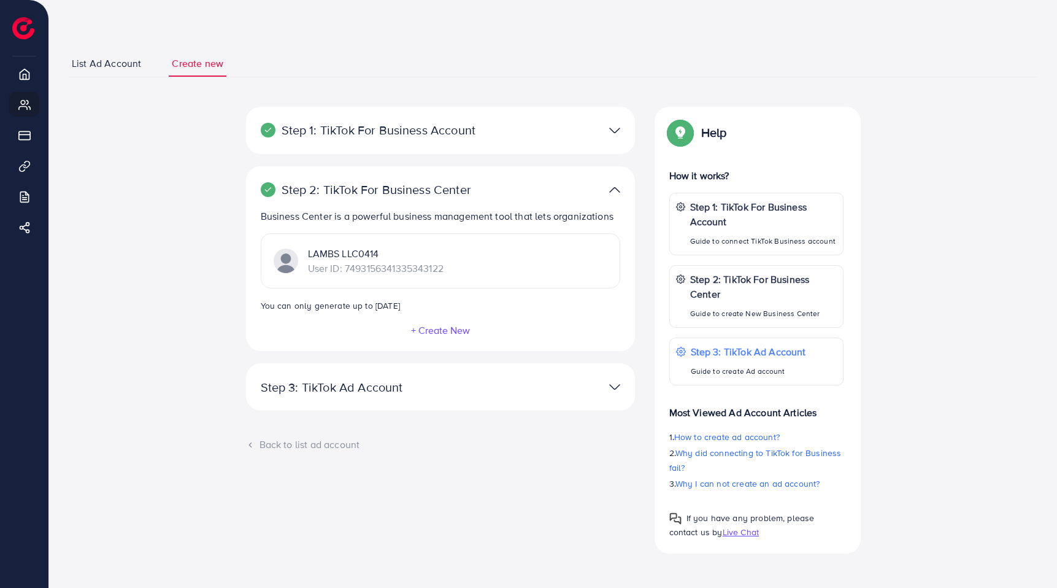
click at [304, 436] on div "**********" at bounding box center [440, 330] width 408 height 447
click at [304, 442] on div "Back to list ad account" at bounding box center [440, 444] width 389 height 14
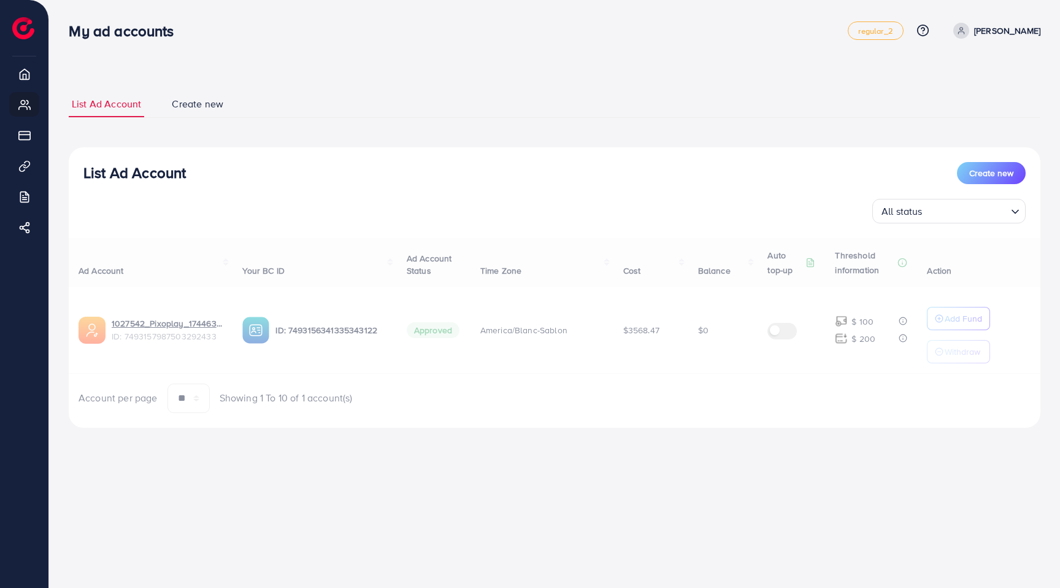
click at [205, 113] on link "Create new" at bounding box center [198, 104] width 58 height 26
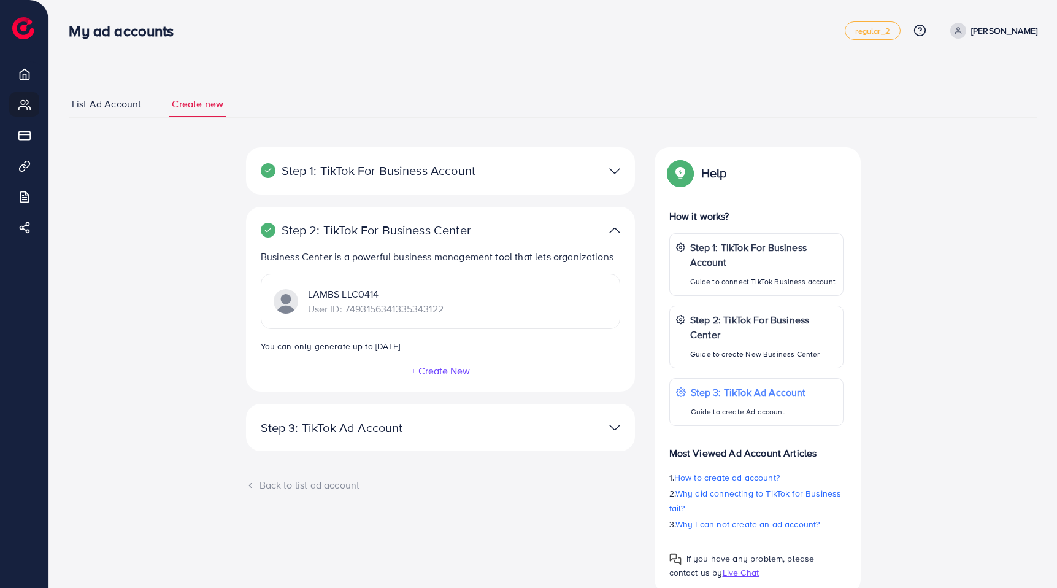
click at [491, 430] on p "Step 3: TikTok Ad Account" at bounding box center [377, 427] width 233 height 15
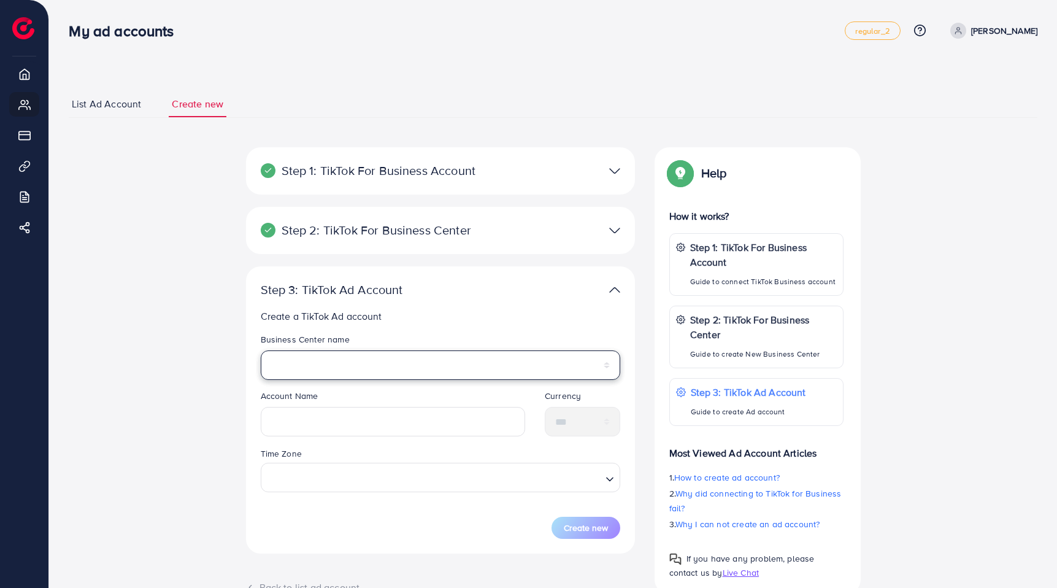
click at [388, 356] on select "**********" at bounding box center [440, 364] width 359 height 29
select select "**********"
click at [261, 350] on select "**********" at bounding box center [440, 364] width 359 height 29
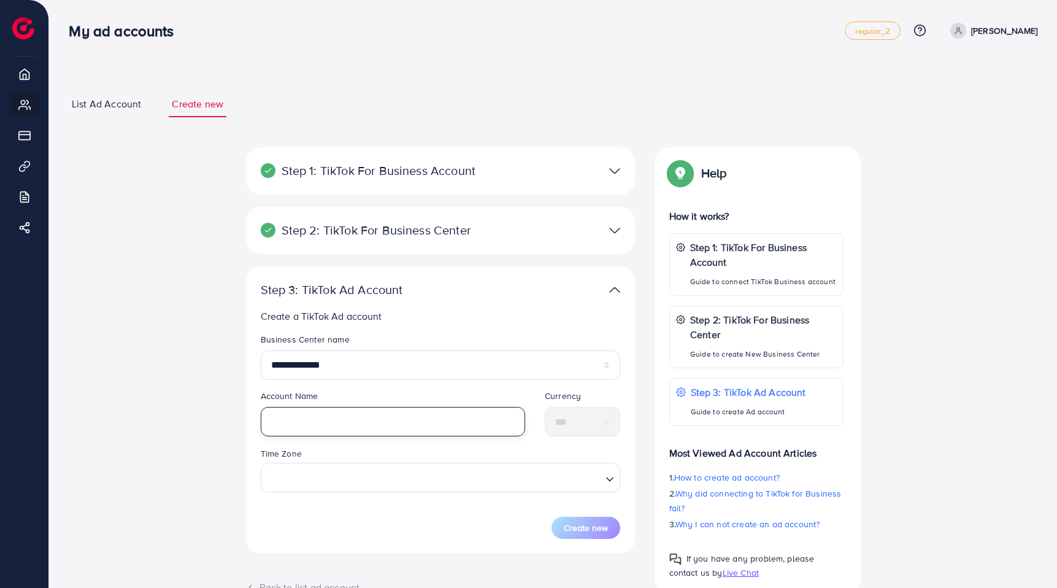
click at [349, 423] on input "text" at bounding box center [393, 421] width 265 height 29
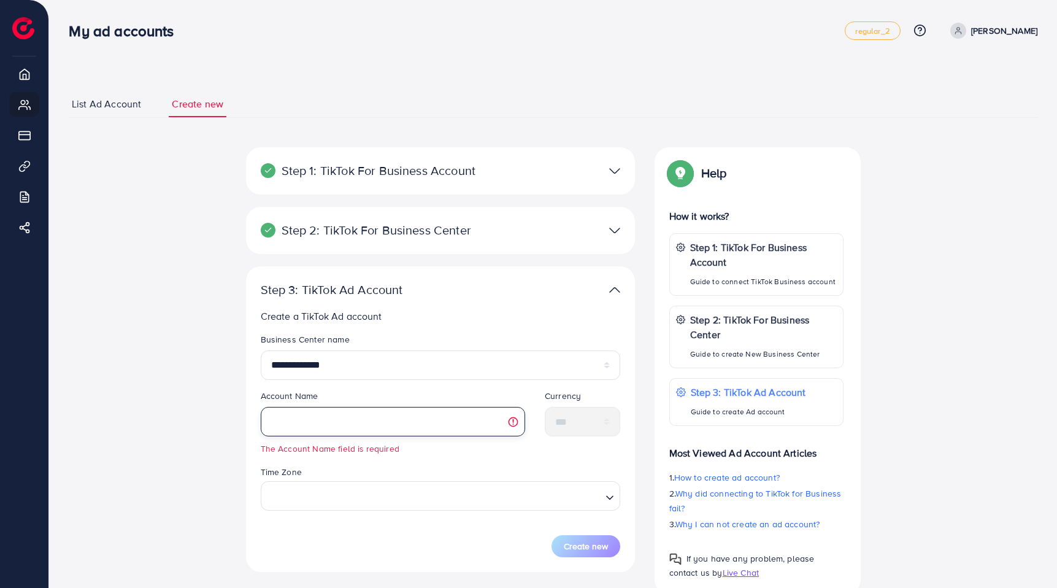
click at [356, 424] on input "text" at bounding box center [393, 421] width 265 height 29
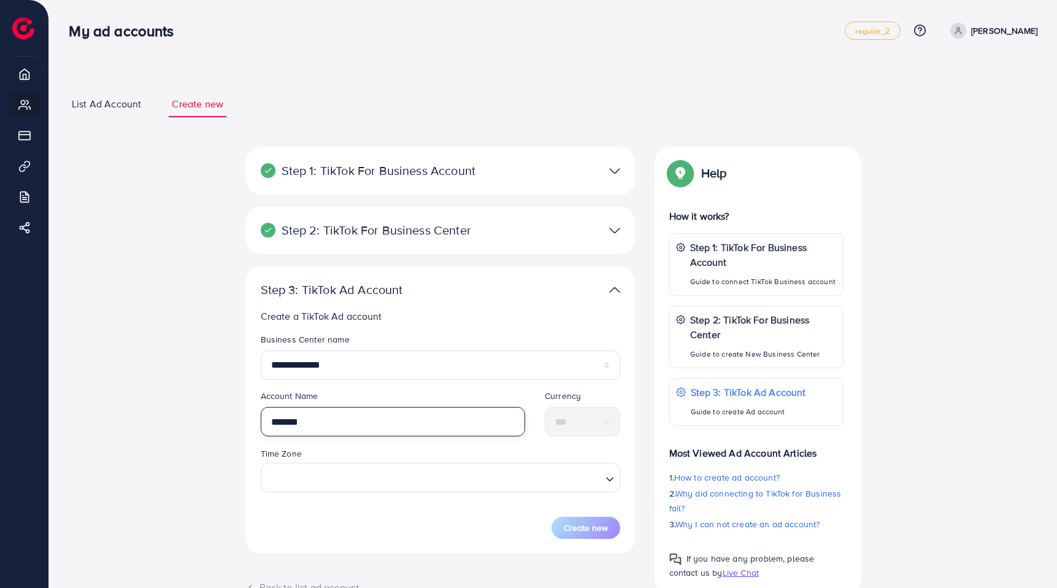
type input "*******"
click at [405, 463] on div "Loading..." at bounding box center [440, 476] width 359 height 29
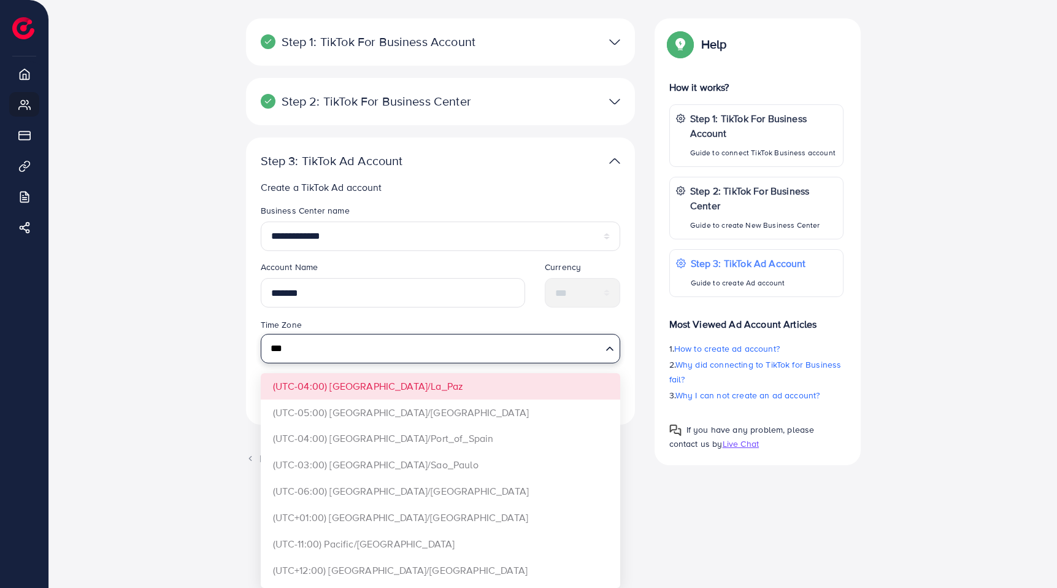
scroll to position [71, 0]
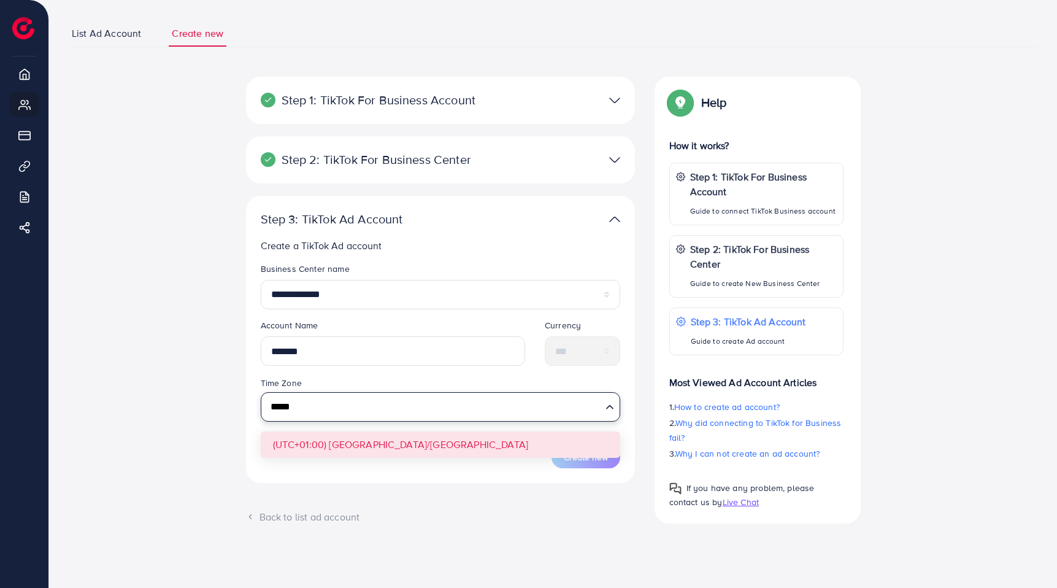
type input "*****"
click at [296, 453] on form "**********" at bounding box center [440, 365] width 359 height 205
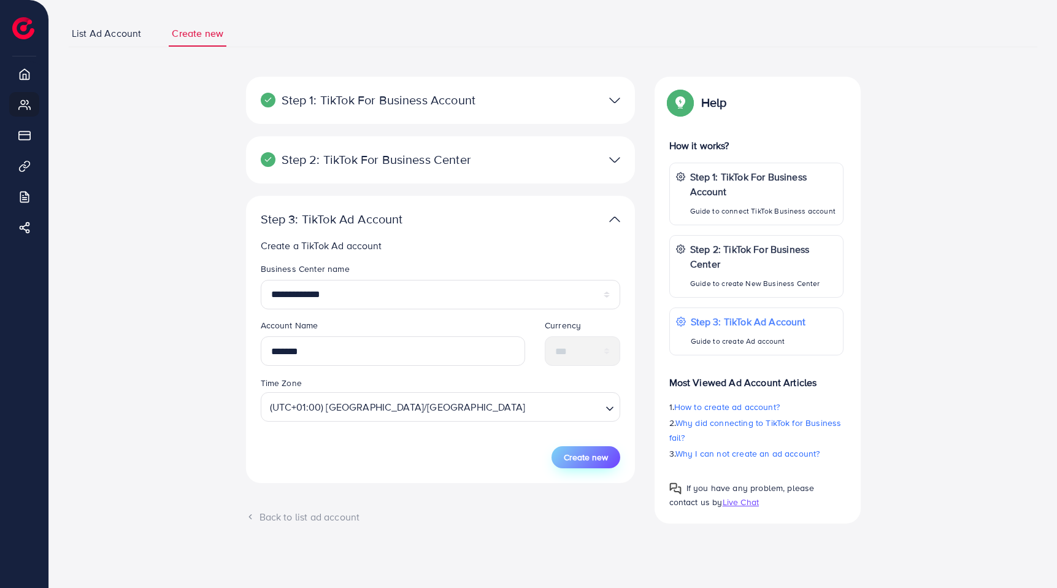
click at [591, 464] on button "Create new" at bounding box center [585, 457] width 69 height 22
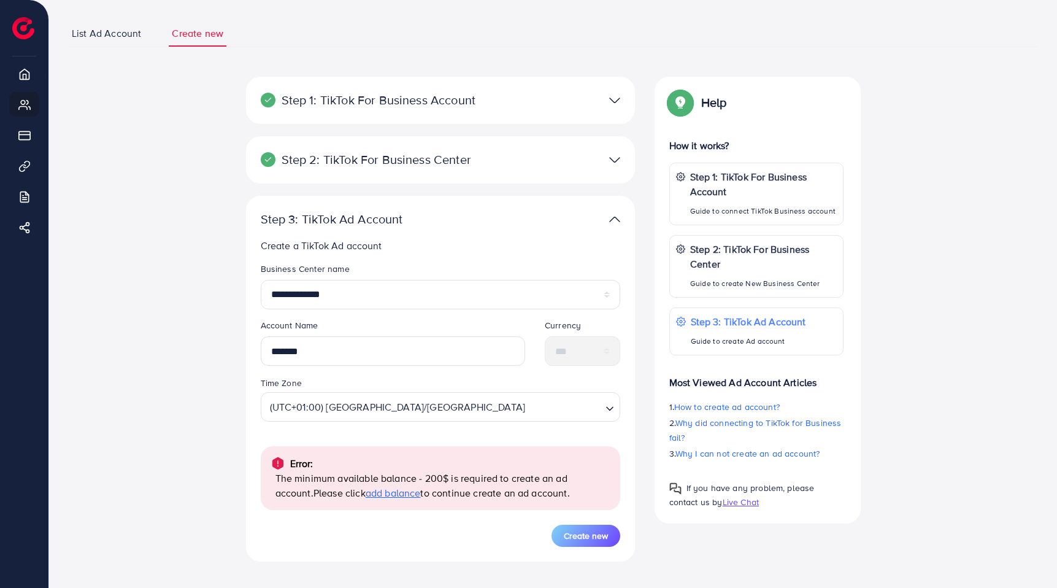
click at [375, 493] on span "add balance" at bounding box center [393, 492] width 55 height 13
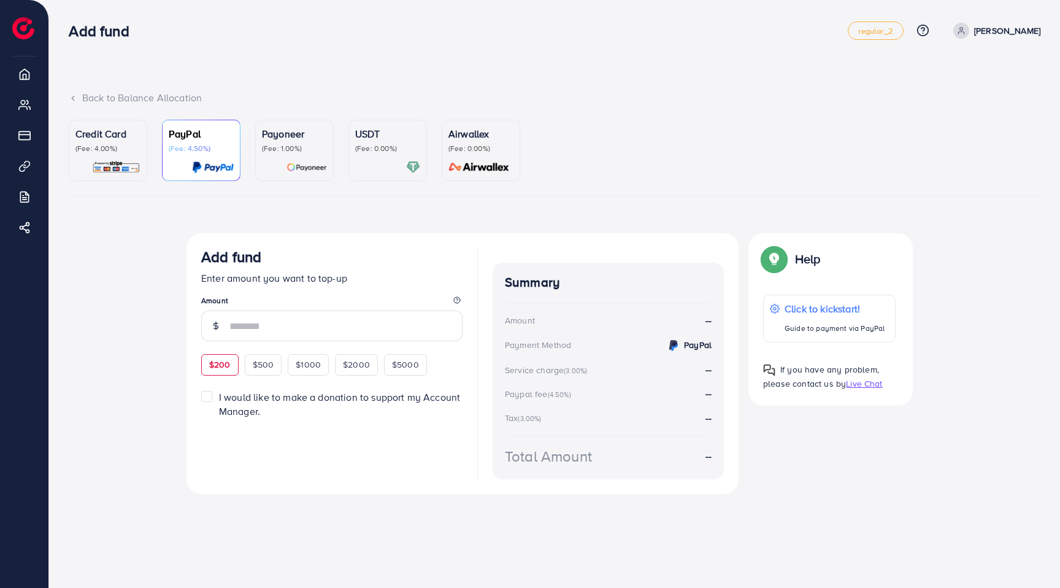
click at [220, 365] on span "$200" at bounding box center [219, 364] width 21 height 12
type input "***"
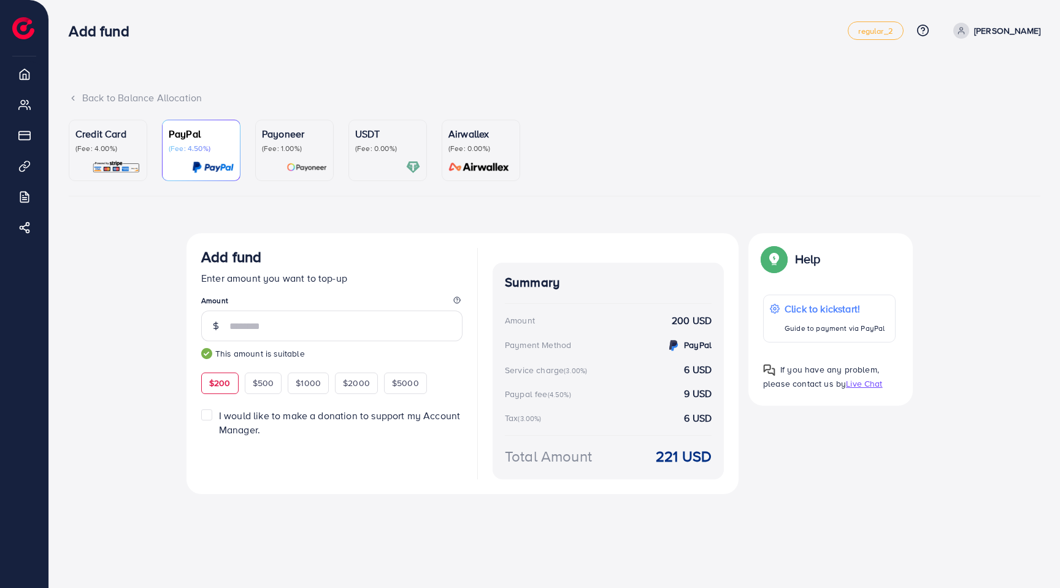
click at [479, 155] on div "Airwallex (Fee: 0.00%)" at bounding box center [480, 150] width 65 height 48
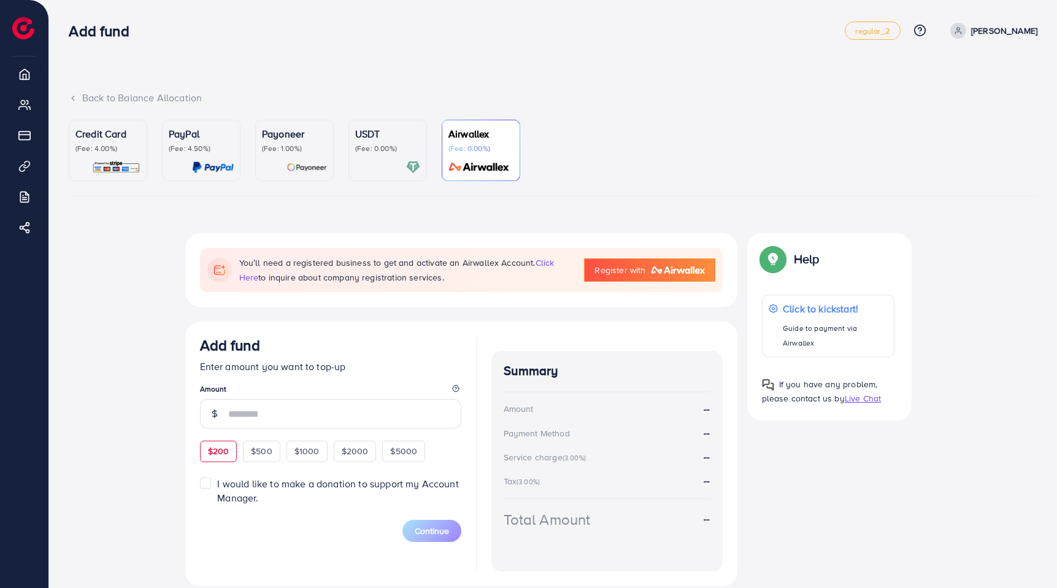
click at [234, 447] on div "$200" at bounding box center [218, 450] width 37 height 21
type input "***"
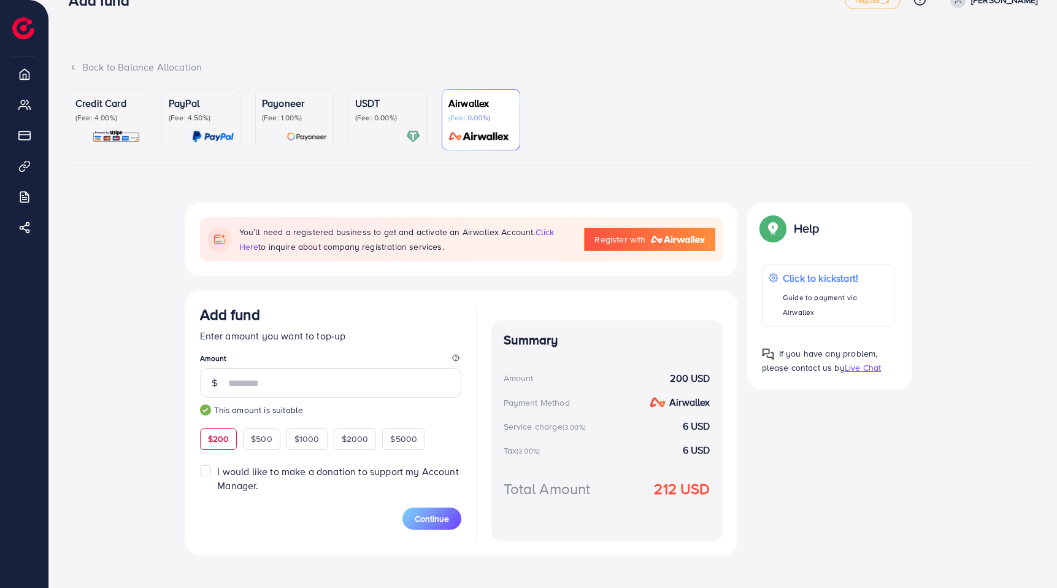
scroll to position [31, 0]
click at [320, 94] on link "Payoneer (Fee: 1.00%)" at bounding box center [294, 118] width 79 height 61
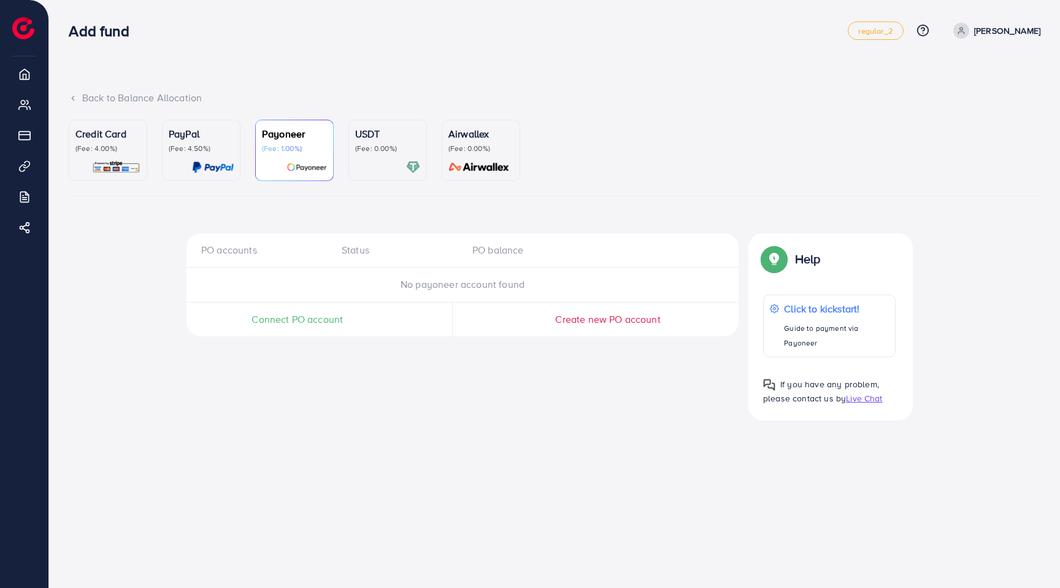
click at [193, 146] on p "(Fee: 4.50%)" at bounding box center [201, 149] width 65 height 10
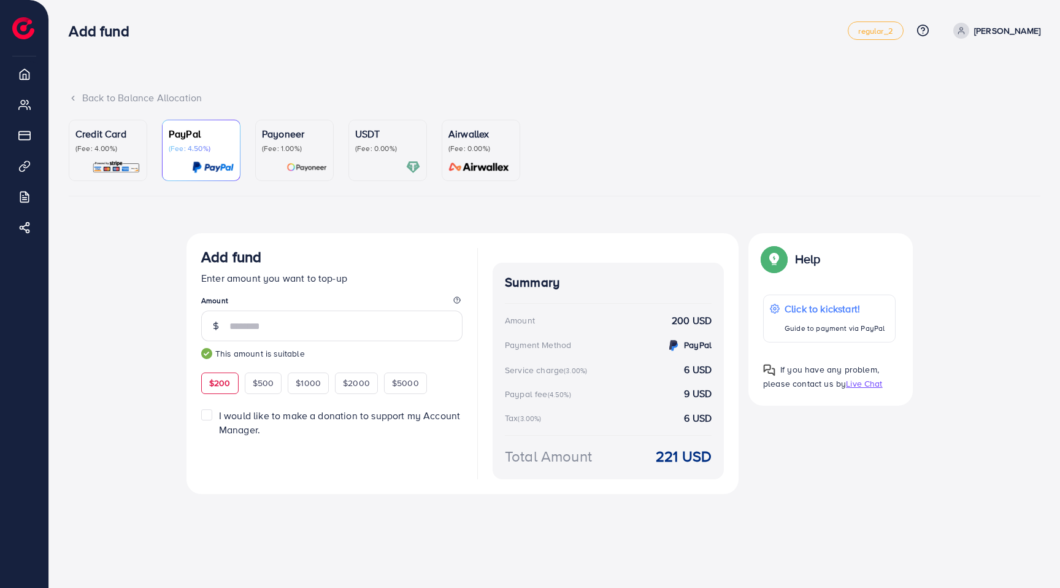
click at [470, 156] on div "Airwallex (Fee: 0.00%)" at bounding box center [480, 150] width 65 height 48
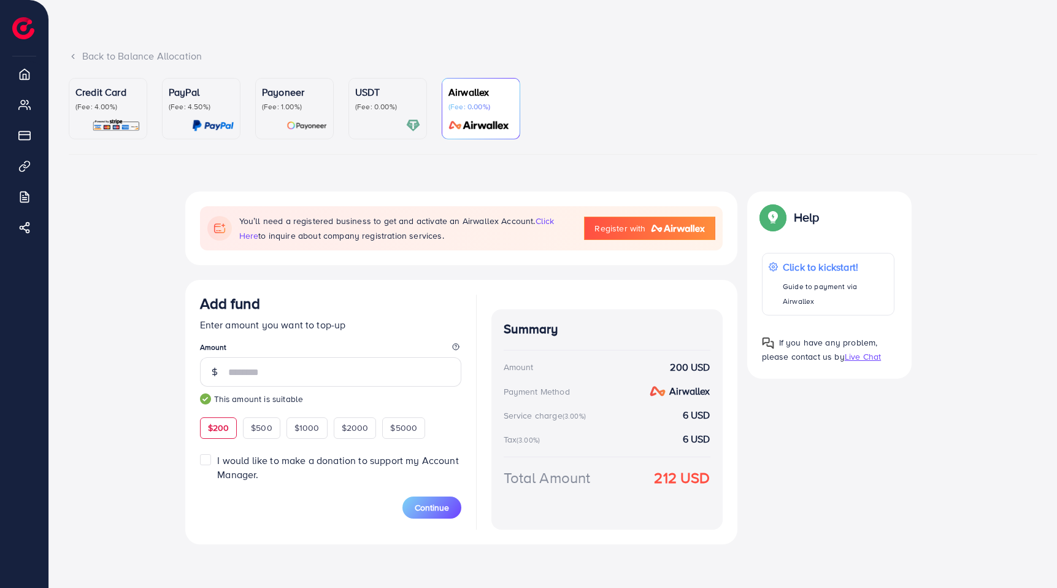
scroll to position [57, 0]
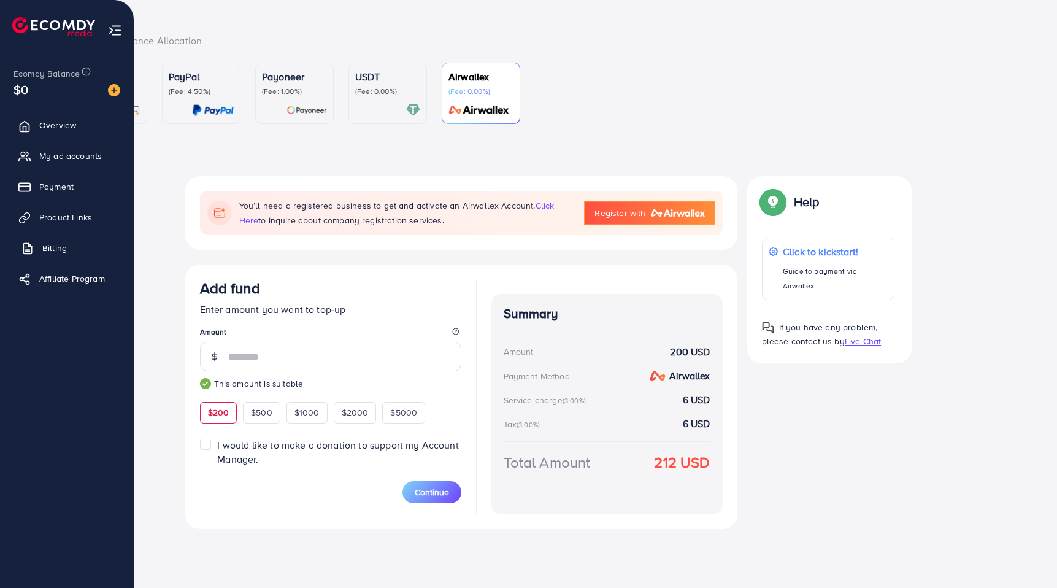
click at [66, 250] on span "Billing" at bounding box center [54, 248] width 25 height 12
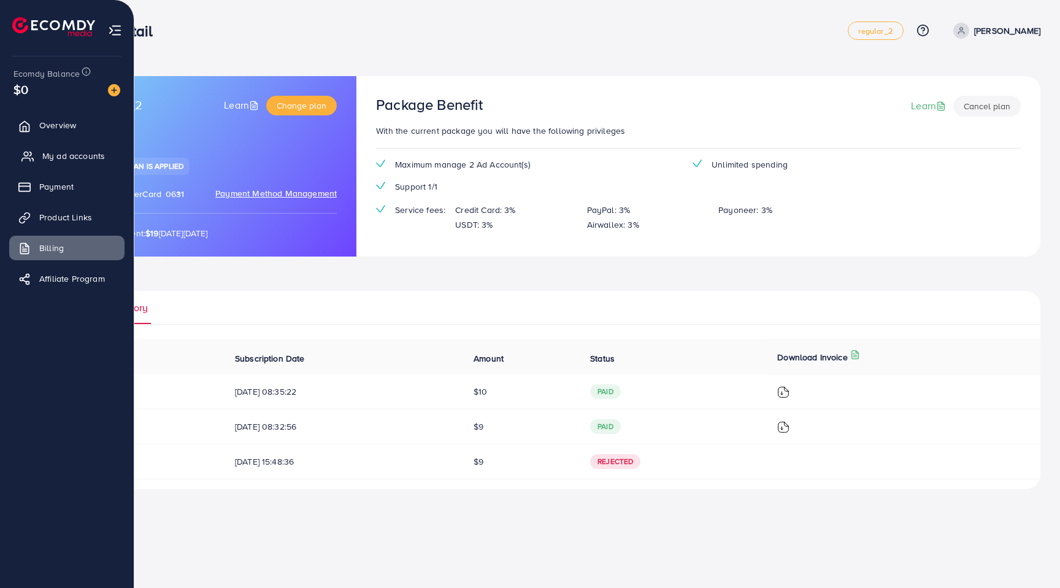
click at [66, 159] on span "My ad accounts" at bounding box center [73, 156] width 63 height 12
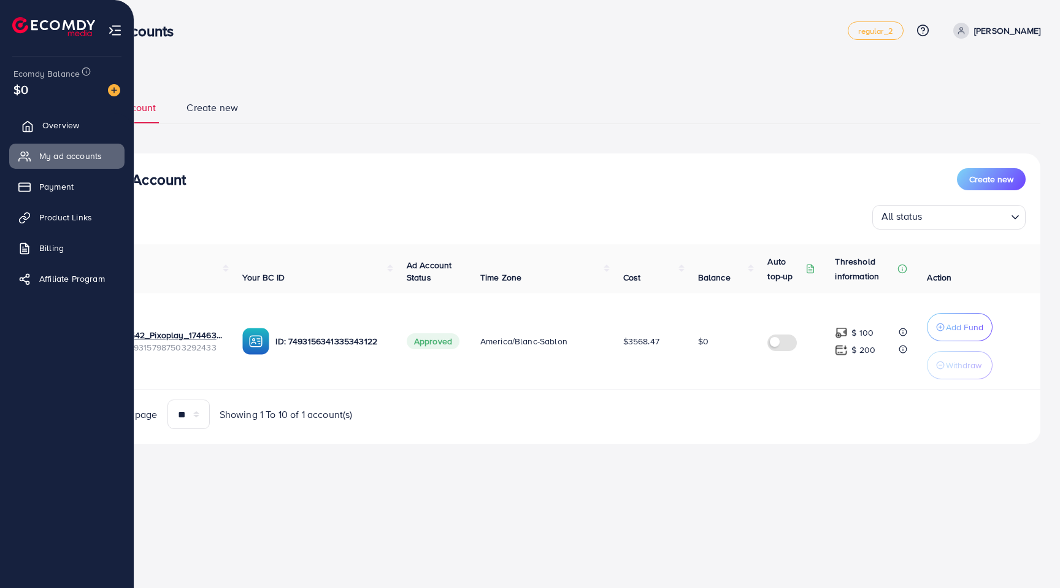
click at [39, 123] on link "Overview" at bounding box center [66, 125] width 115 height 25
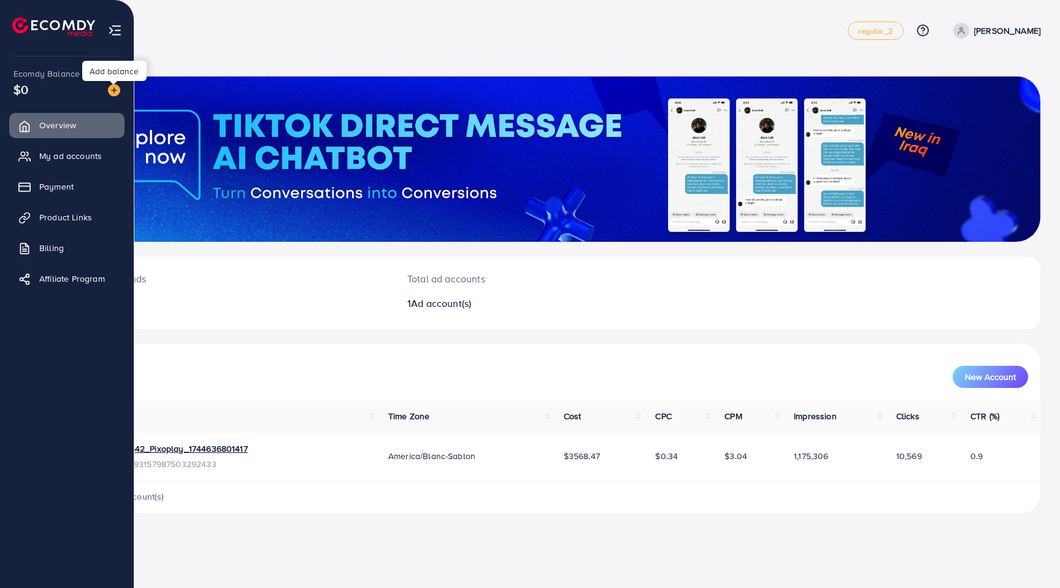
click at [109, 87] on img at bounding box center [114, 90] width 12 height 12
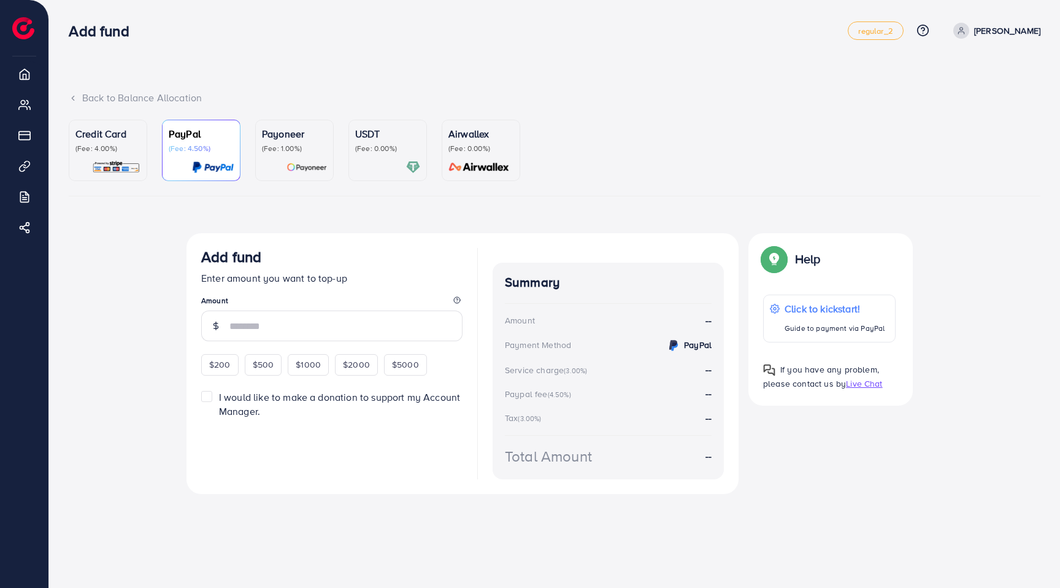
click at [448, 128] on link "Airwallex (Fee: 0.00%)" at bounding box center [481, 150] width 79 height 61
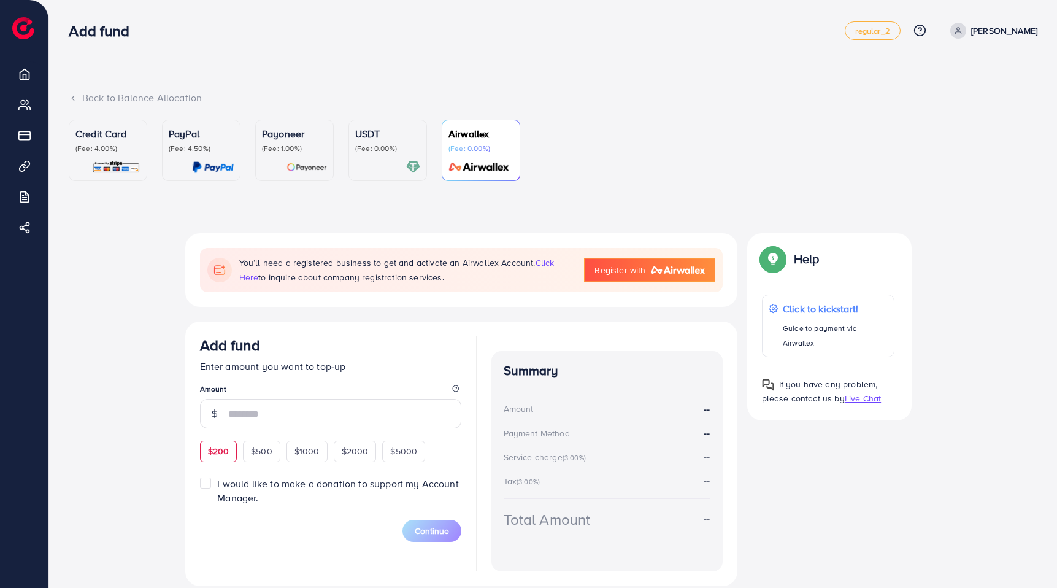
click at [221, 450] on span "$200" at bounding box center [218, 451] width 21 height 12
type input "***"
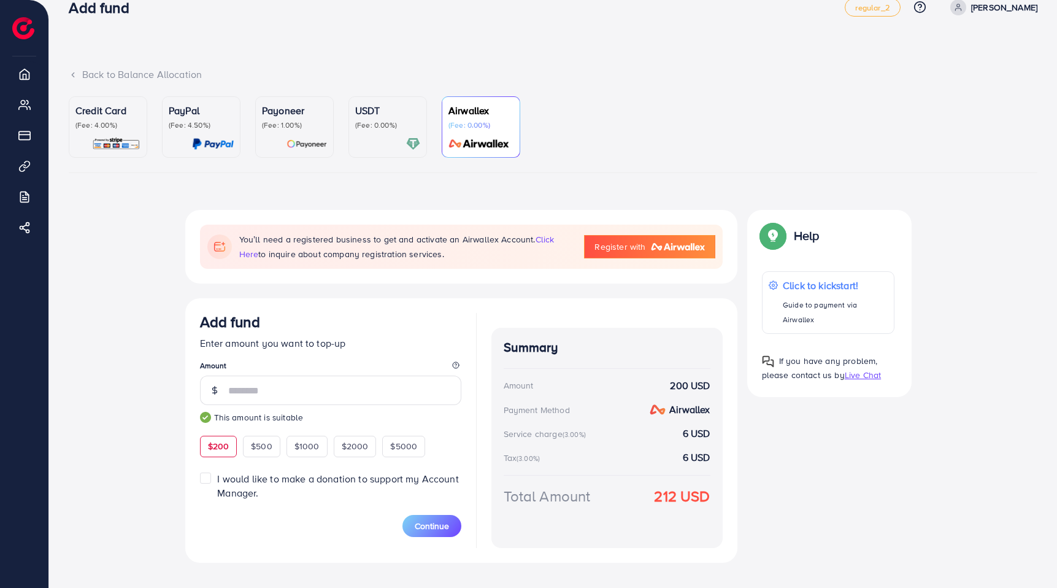
scroll to position [42, 0]
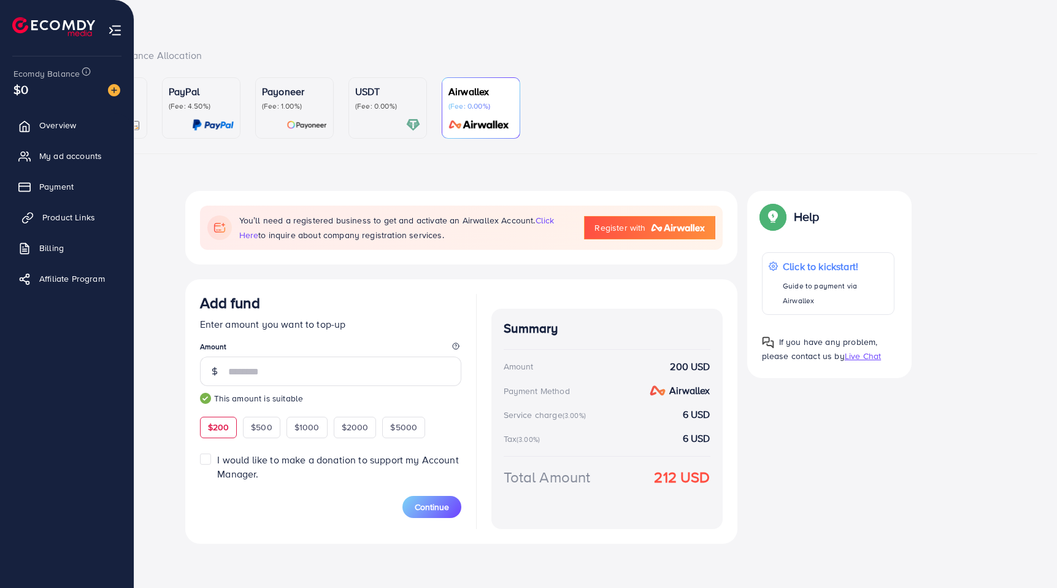
click at [58, 220] on span "Product Links" at bounding box center [68, 217] width 53 height 12
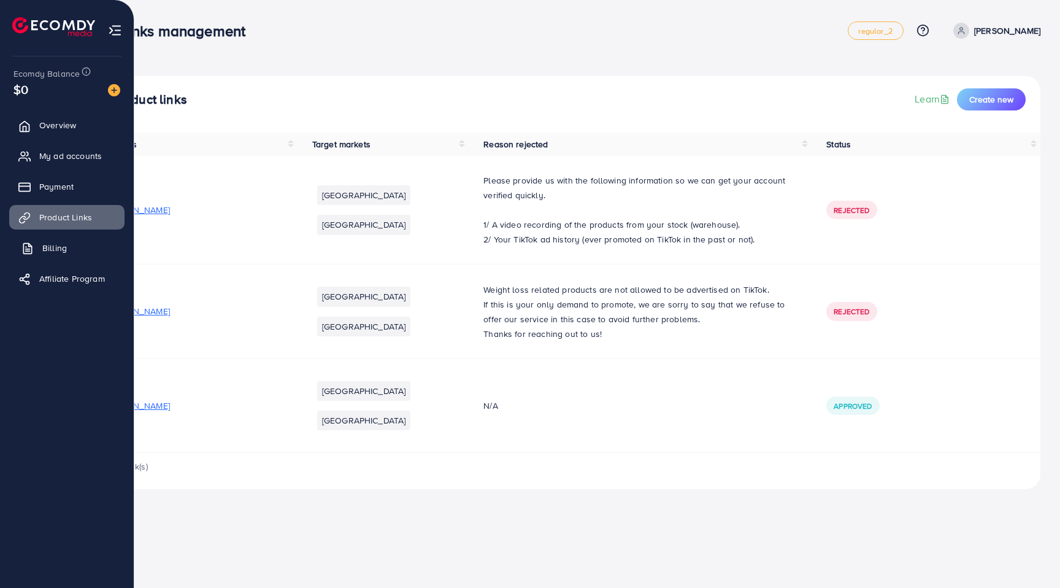
click at [50, 246] on span "Billing" at bounding box center [54, 248] width 25 height 12
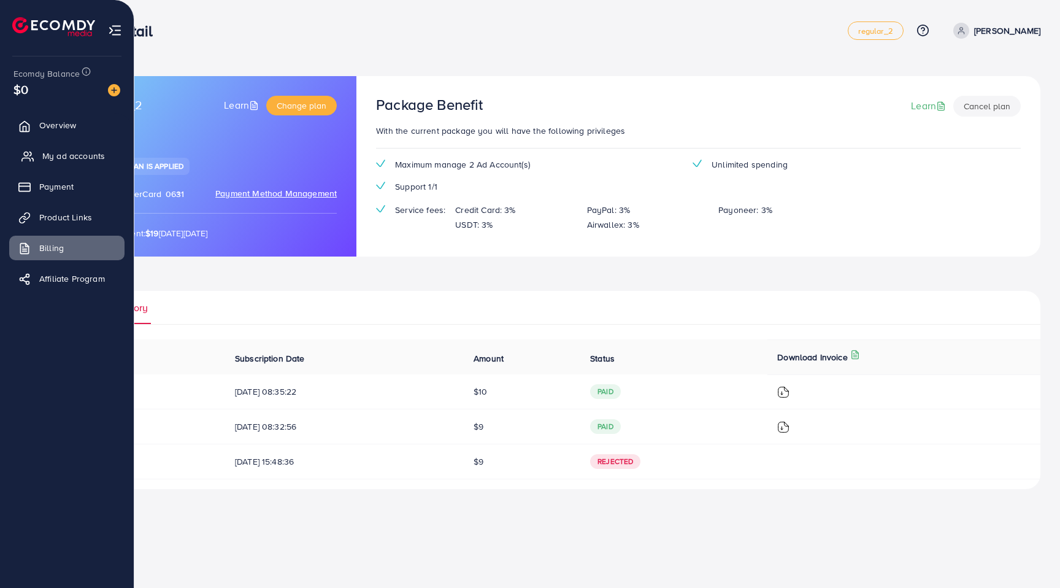
click at [49, 151] on span "My ad accounts" at bounding box center [73, 156] width 63 height 12
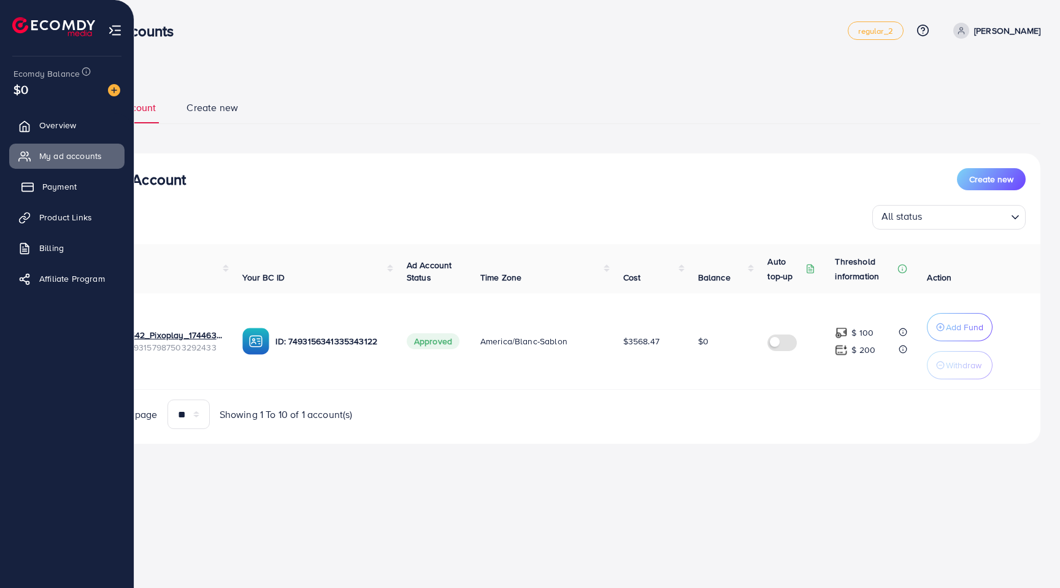
click at [53, 193] on link "Payment" at bounding box center [66, 186] width 115 height 25
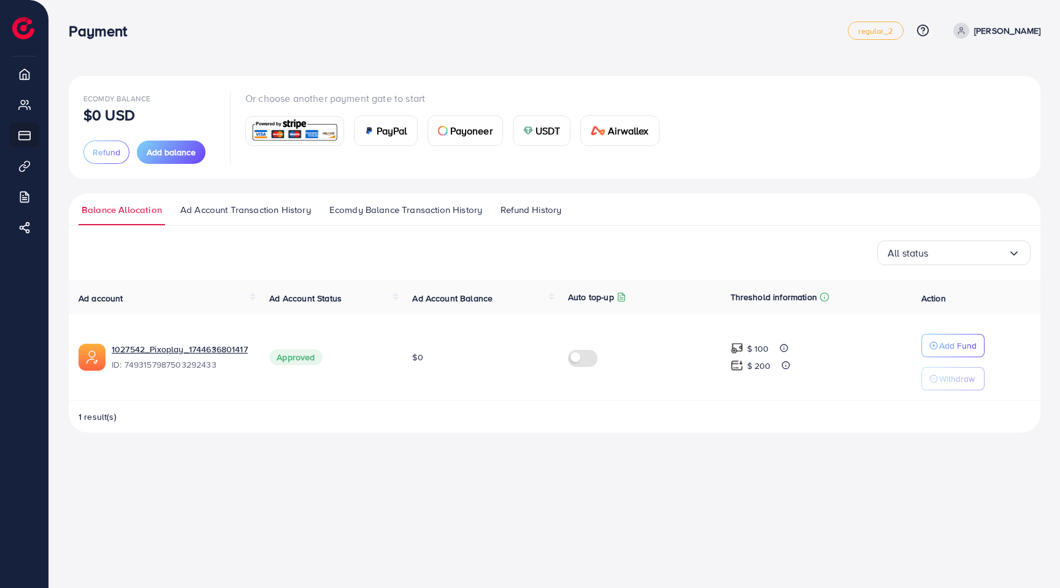
click at [1014, 33] on link "[PERSON_NAME]" at bounding box center [994, 31] width 92 height 16
click at [969, 58] on ul "Profile Log out" at bounding box center [981, 87] width 118 height 66
click at [963, 67] on span "Profile" at bounding box center [964, 73] width 28 height 15
select select "******"
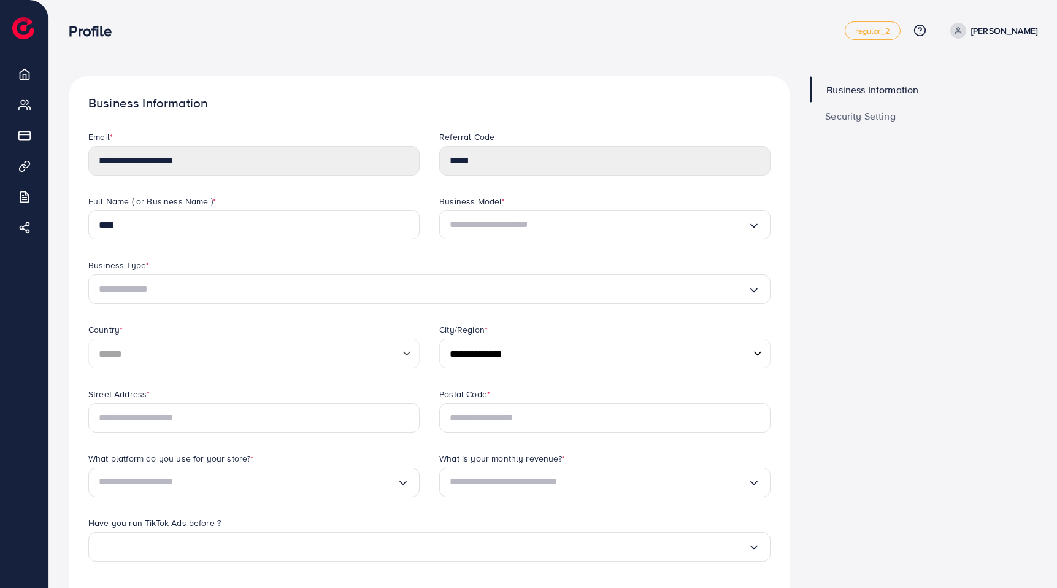
click at [546, 231] on input "Search for option" at bounding box center [599, 225] width 298 height 20
click at [840, 289] on div "Business Information Security Setting" at bounding box center [923, 512] width 247 height 873
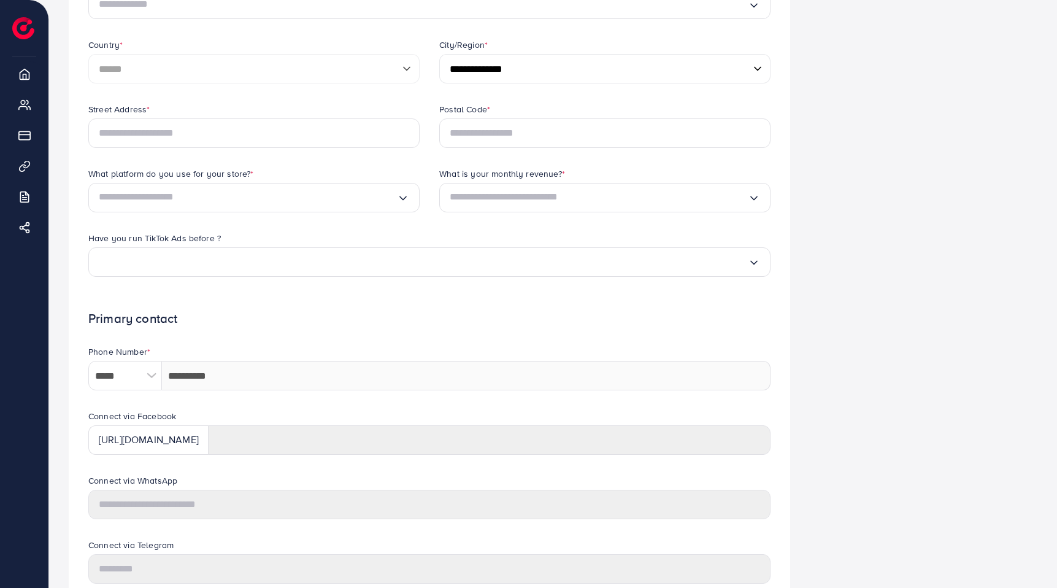
scroll to position [277, 0]
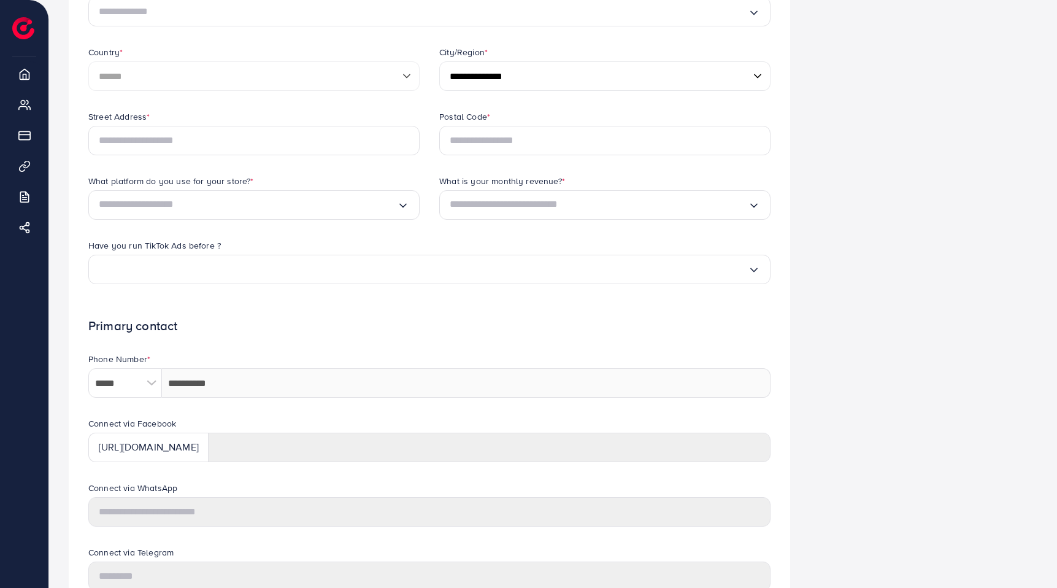
click at [508, 74] on select "**********" at bounding box center [604, 75] width 331 height 29
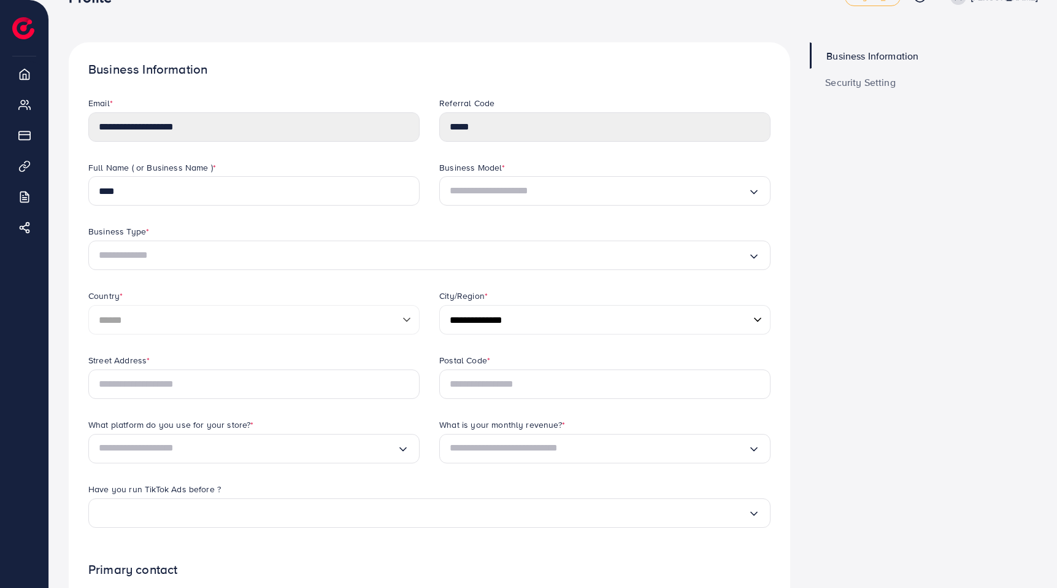
scroll to position [0, 0]
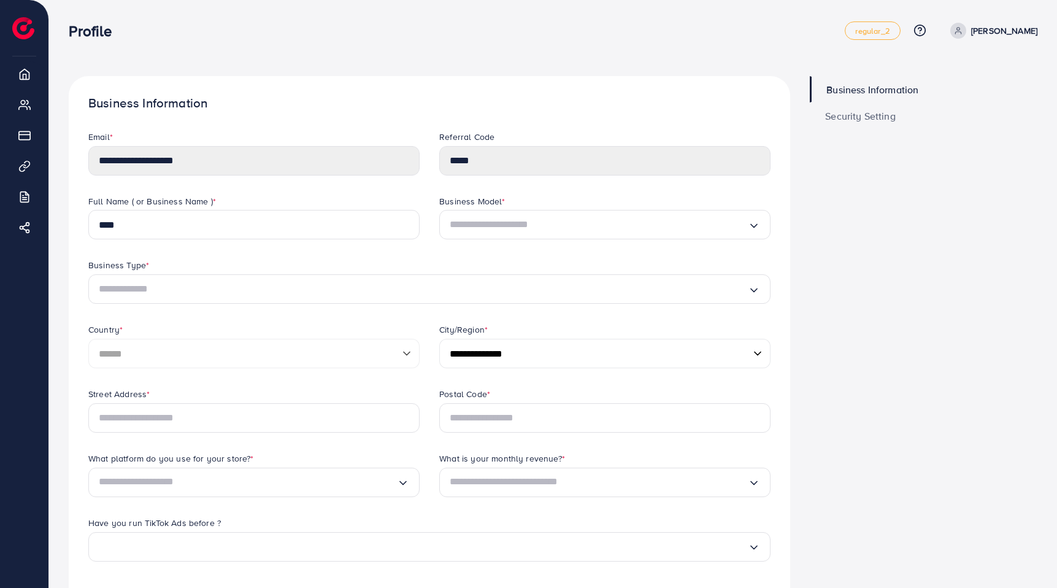
click at [383, 159] on div "**********" at bounding box center [430, 163] width 702 height 64
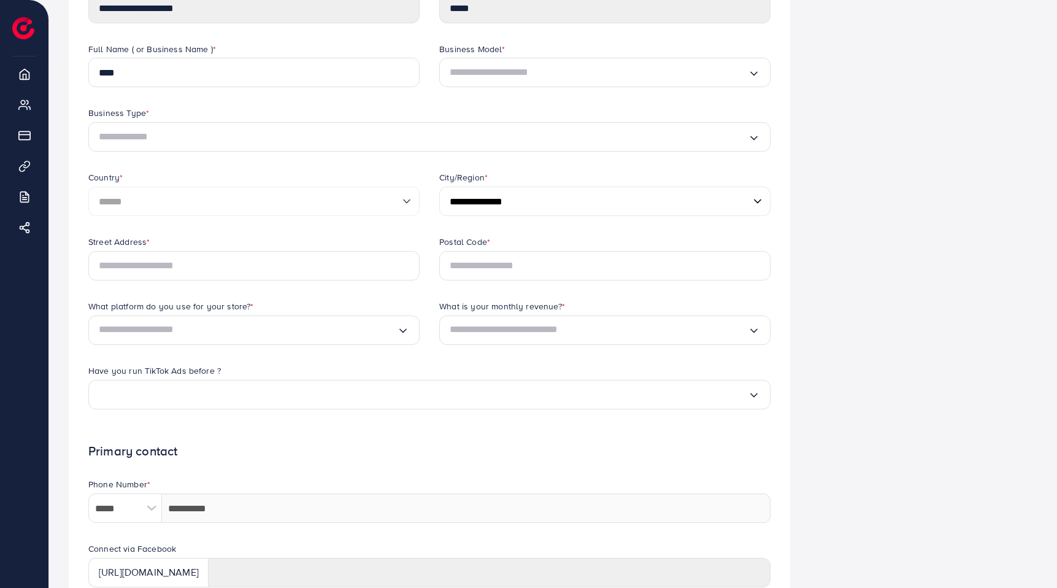
scroll to position [193, 0]
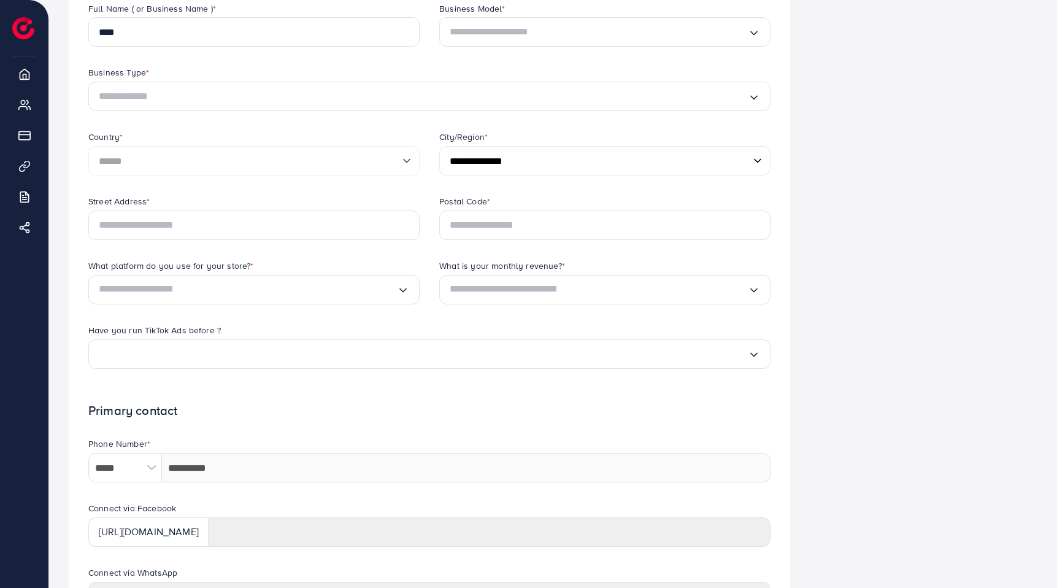
click at [508, 106] on div "Loading..." at bounding box center [429, 96] width 682 height 29
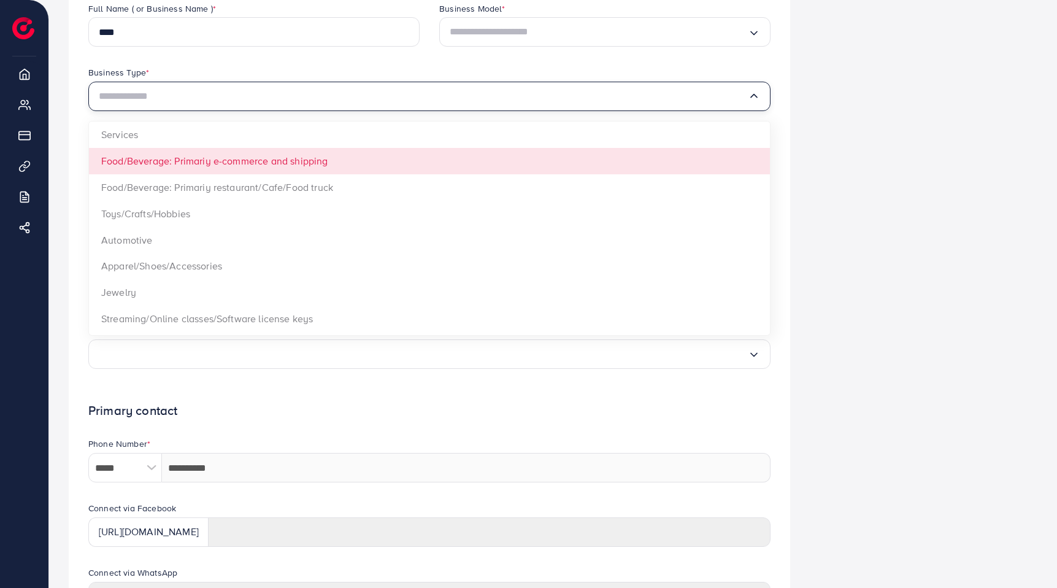
click at [834, 143] on div "Business Information Security Setting" at bounding box center [923, 319] width 247 height 873
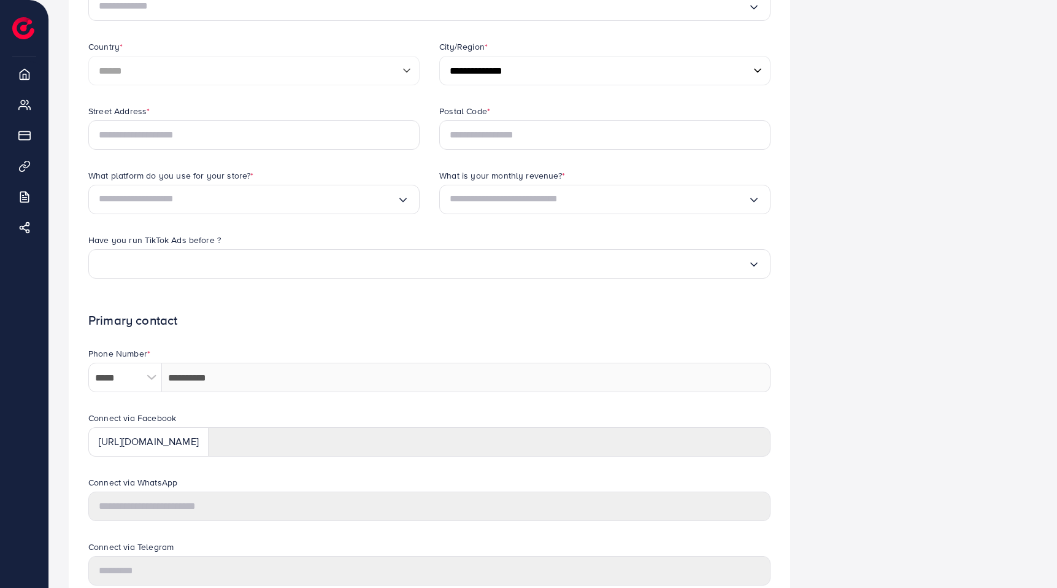
scroll to position [0, 0]
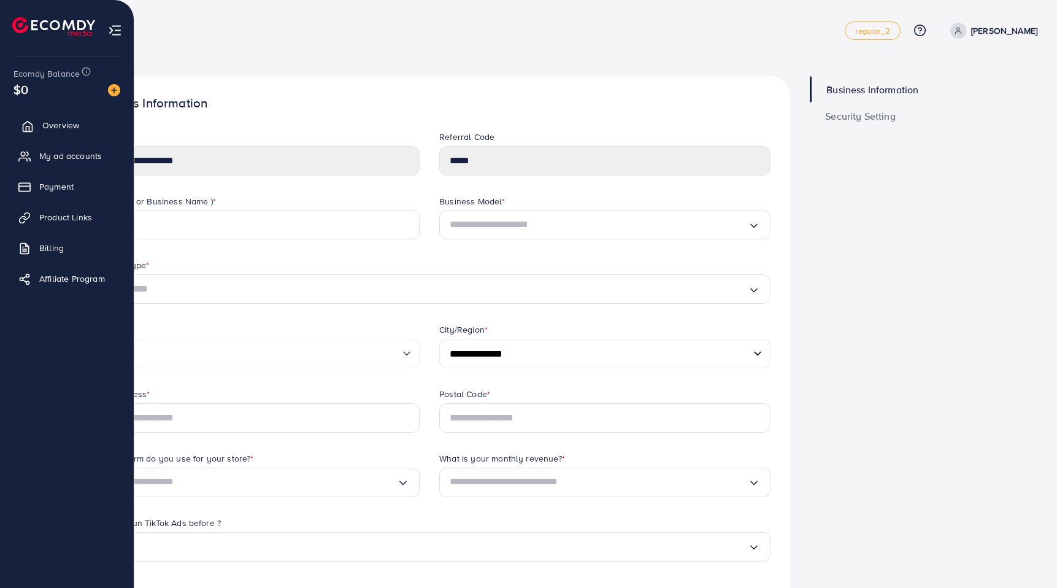
click at [48, 129] on span "Overview" at bounding box center [60, 125] width 37 height 12
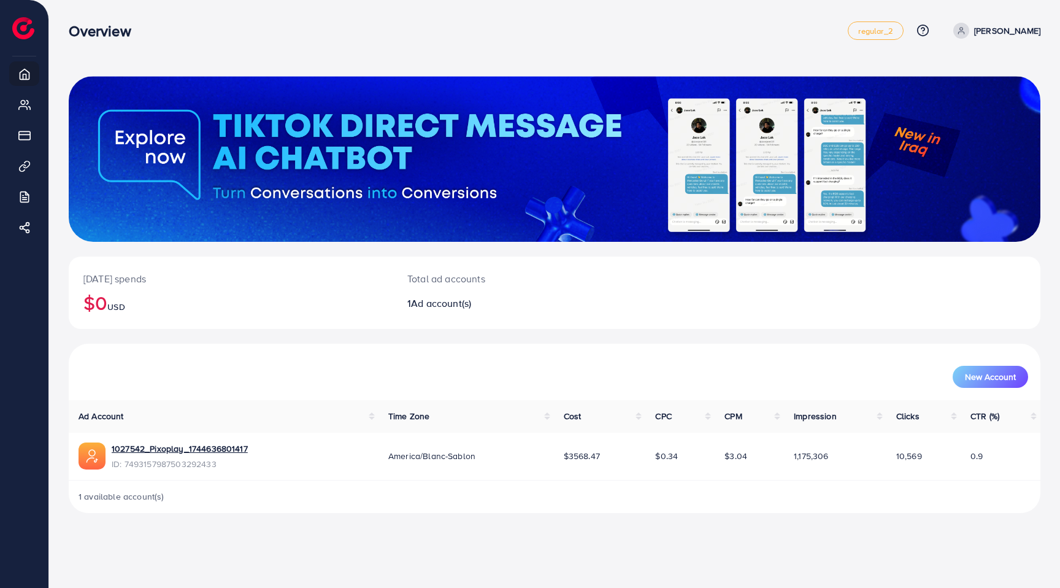
click at [1030, 33] on p "[PERSON_NAME]" at bounding box center [1007, 30] width 66 height 15
click at [972, 72] on span "Profile" at bounding box center [964, 73] width 28 height 15
select select "******"
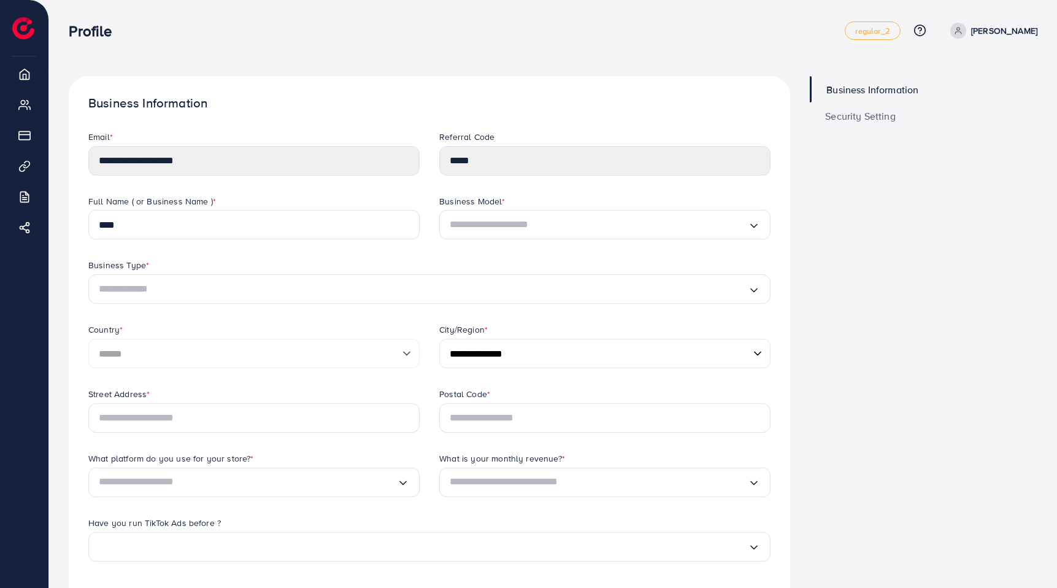
click at [314, 282] on input "Search for option" at bounding box center [423, 289] width 649 height 20
click at [361, 251] on div "Full Name ( or Business Name ) * ****" at bounding box center [254, 227] width 351 height 64
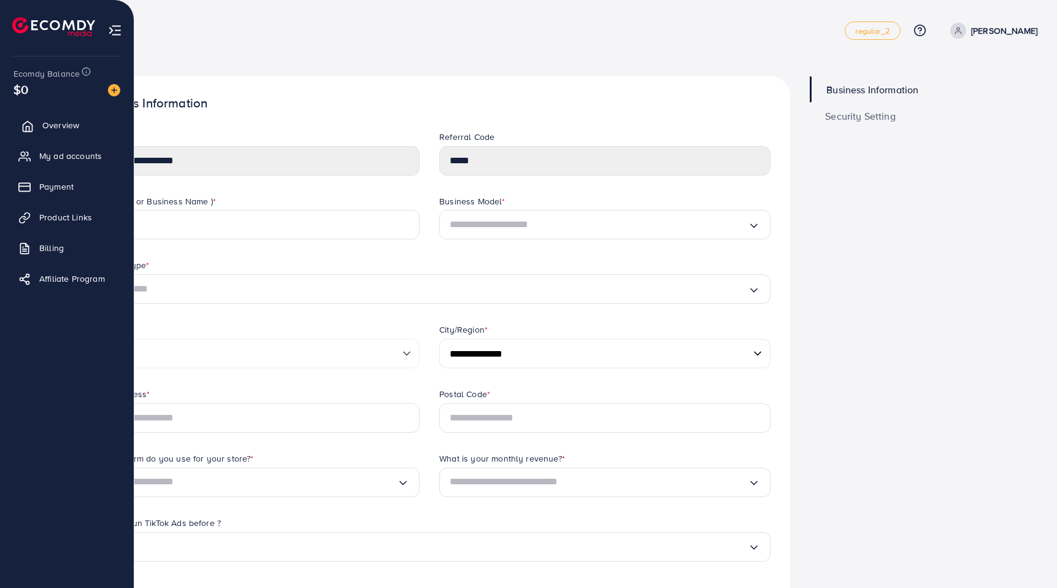
click at [46, 129] on span "Overview" at bounding box center [60, 125] width 37 height 12
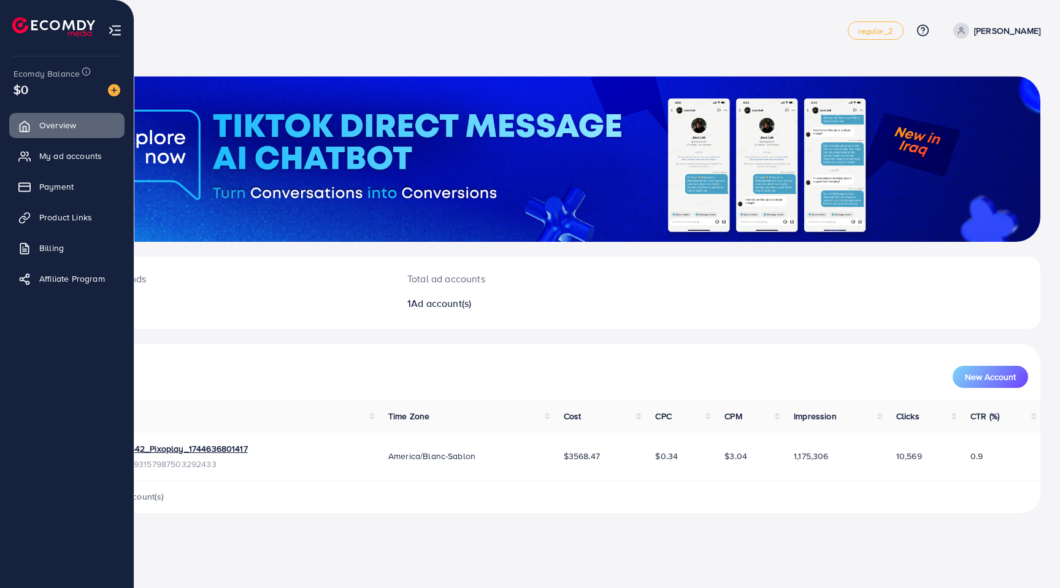
click at [112, 87] on img at bounding box center [114, 90] width 12 height 12
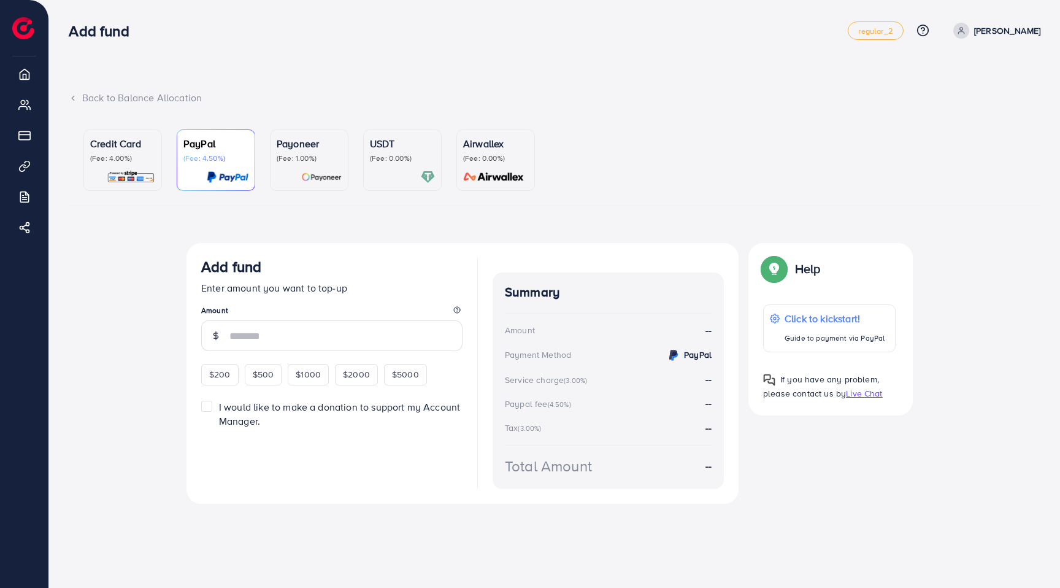
click at [481, 152] on div "Airwallex (Fee: 0.00%)" at bounding box center [495, 149] width 65 height 27
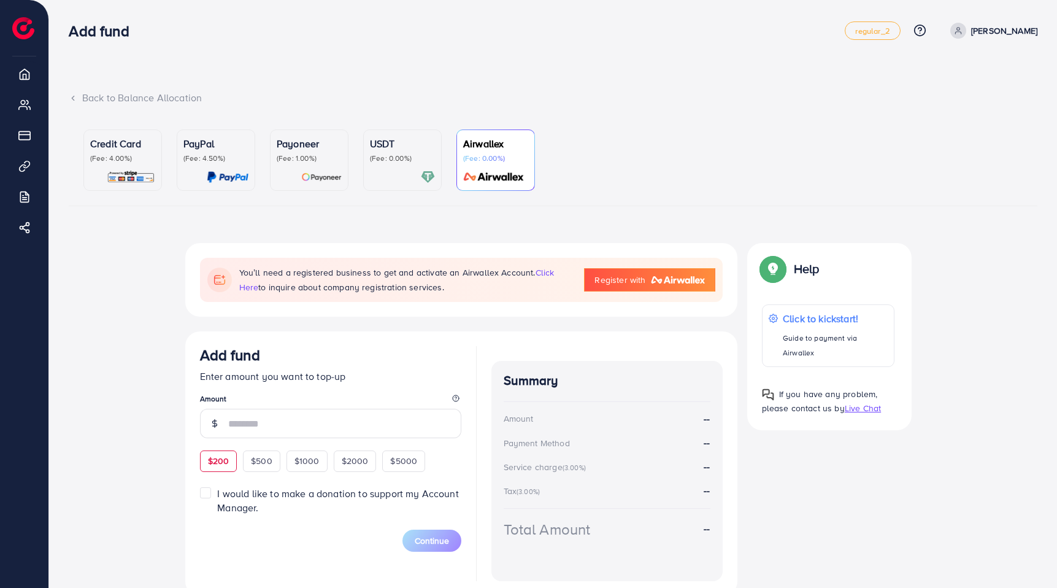
click at [221, 453] on div "$200" at bounding box center [218, 460] width 37 height 21
type input "***"
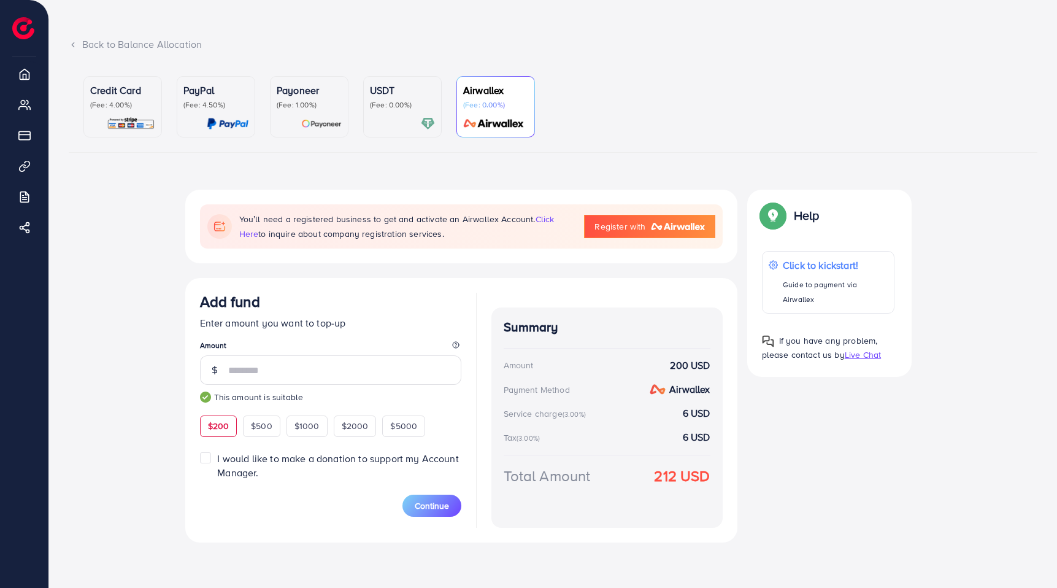
scroll to position [67, 0]
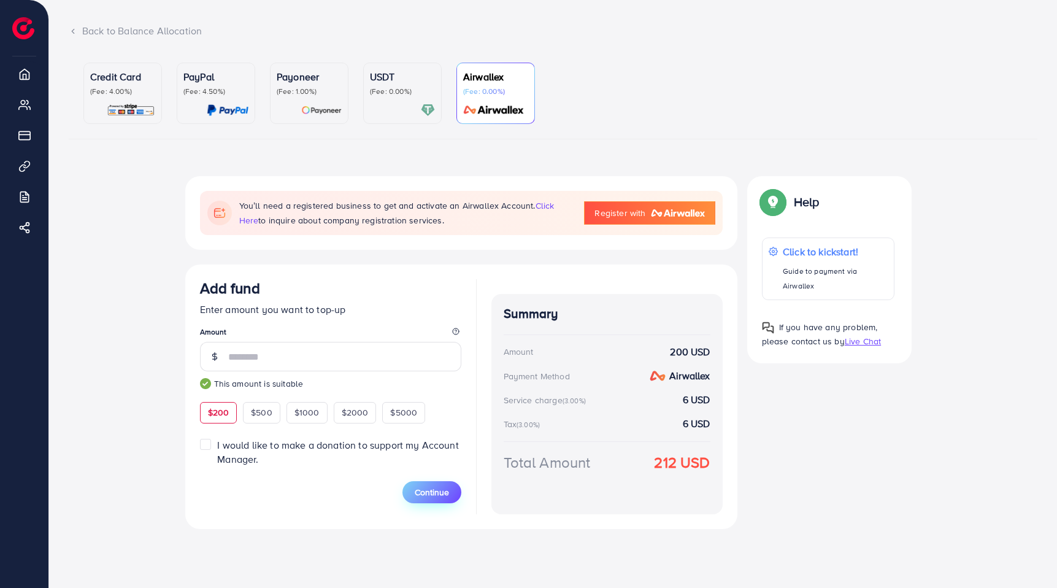
click at [432, 495] on span "Continue" at bounding box center [432, 492] width 34 height 12
